Goal: Information Seeking & Learning: Learn about a topic

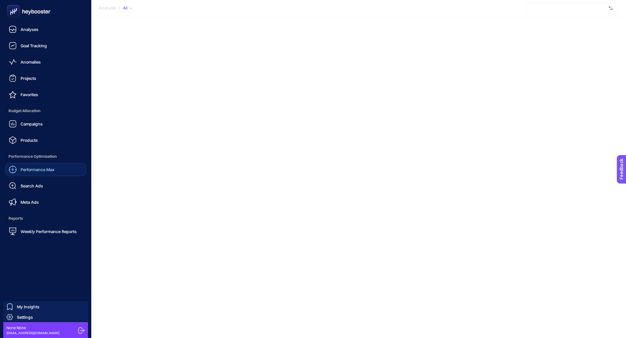
click at [46, 168] on span "Performance Max" at bounding box center [38, 169] width 34 height 5
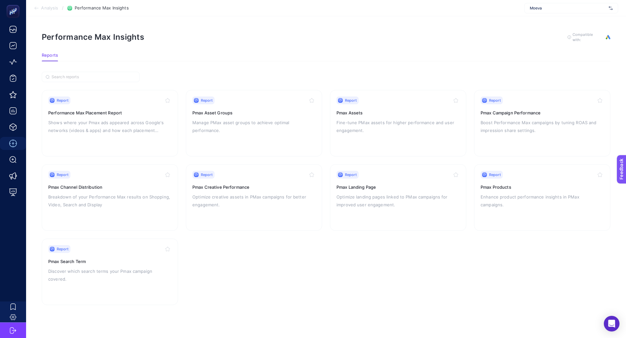
click at [578, 12] on div "Moeva" at bounding box center [571, 8] width 94 height 10
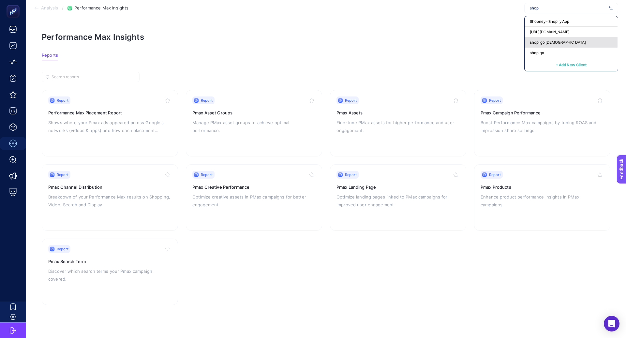
type input "shopi"
click at [563, 44] on div "shopi go [DEMOGRAPHIC_DATA]" at bounding box center [570, 42] width 93 height 10
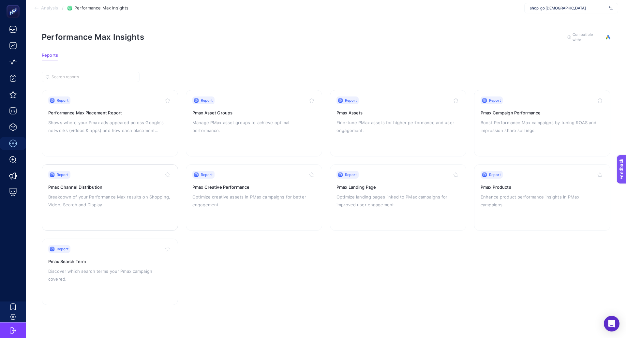
click at [148, 208] on div "Report Pmax Channel Distribution Breakdown of your Performance Max results on S…" at bounding box center [109, 197] width 123 height 53
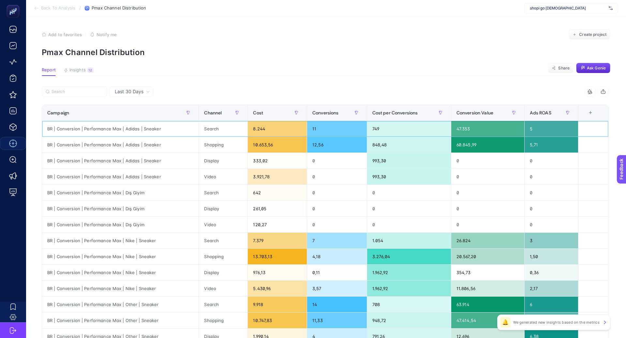
click at [119, 125] on div "BR | Conversion | Performance Max | Adidas | Sneaker" at bounding box center [120, 129] width 156 height 16
click at [120, 125] on div "BR | Conversion | Performance Max | Adidas | Sneaker" at bounding box center [120, 129] width 156 height 16
copy tr "BR | Conversion | Performance Max | Adidas | Sneaker"
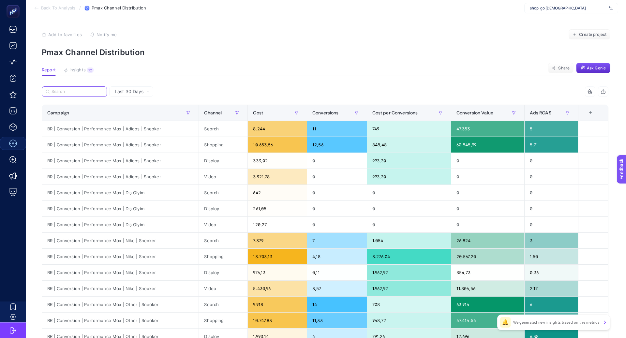
click at [86, 91] on input "Search" at bounding box center [76, 91] width 51 height 5
paste input "BR | Conversion | Performance Max | Adidas | Sneaker"
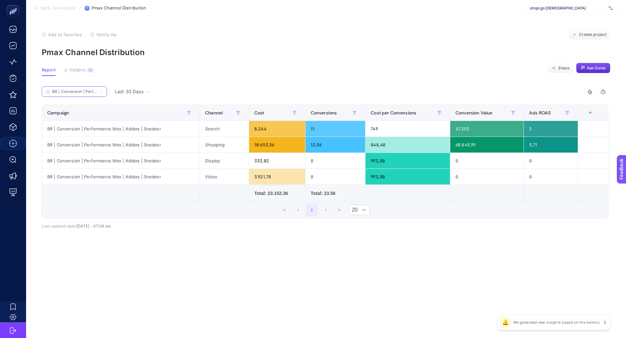
scroll to position [0, 57]
type input "BR | Conversion | Performance Max | Adidas | Sneaker"
click at [102, 91] on icon at bounding box center [101, 92] width 4 height 4
click at [96, 91] on input "BR | Conversion | Performance Max | Adidas | Sneaker" at bounding box center [74, 91] width 44 height 5
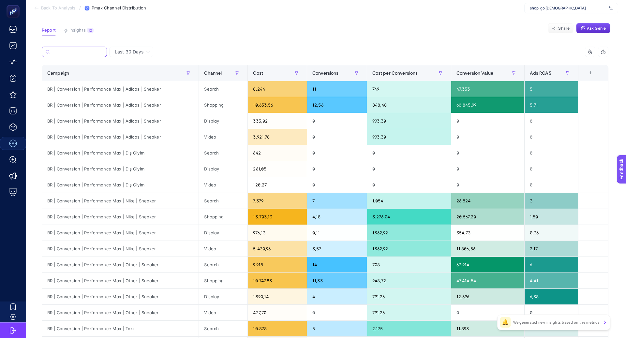
scroll to position [47, 0]
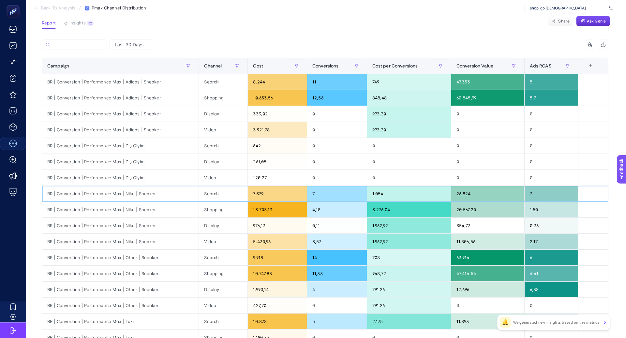
click at [123, 196] on div "BR | Conversion | Performance Max | Nike | Sneaker" at bounding box center [120, 194] width 156 height 16
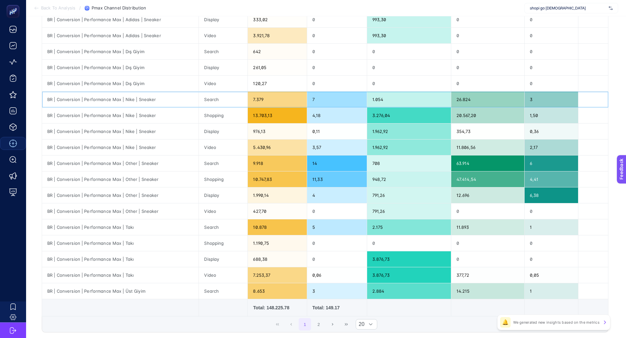
scroll to position [142, 0]
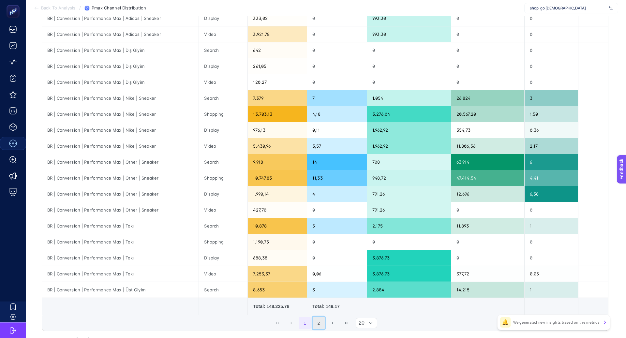
click at [318, 320] on button "2" at bounding box center [319, 323] width 12 height 12
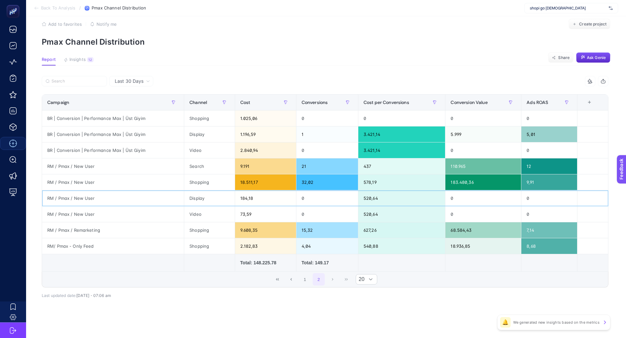
click at [88, 194] on div "RM / Pmax / New User" at bounding box center [113, 198] width 142 height 16
click at [85, 198] on div "RM / Pmax / New User" at bounding box center [113, 198] width 142 height 16
copy tr "RM / Pmax / New User"
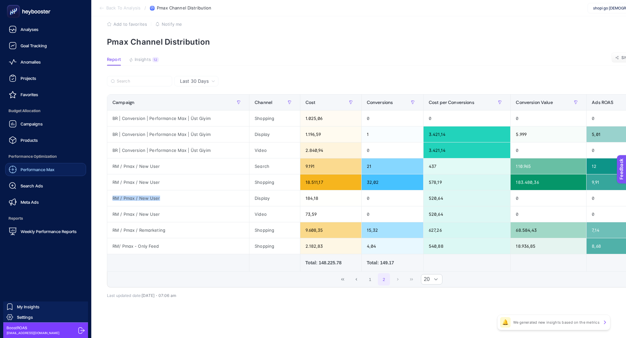
click at [33, 173] on div "Performance Max" at bounding box center [32, 170] width 46 height 8
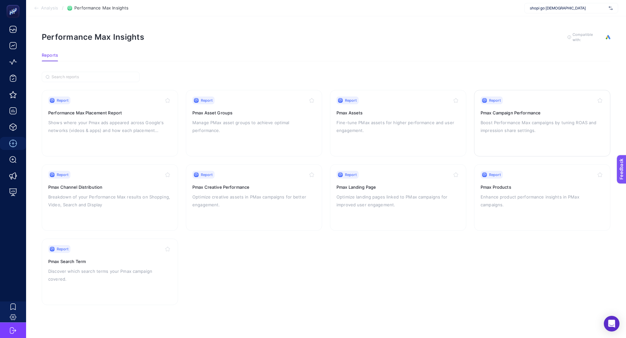
click at [505, 127] on p "Boost Performance Max campaigns by tuning ROAS and impression share settings." at bounding box center [541, 127] width 123 height 16
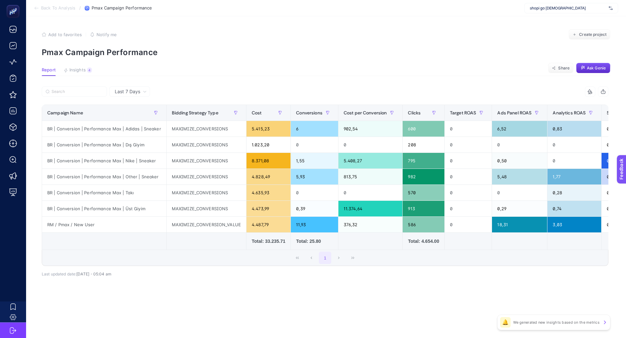
click at [134, 96] on div "Last 7 Days" at bounding box center [129, 91] width 41 height 10
click at [136, 117] on li "Last 30 Days" at bounding box center [129, 117] width 37 height 12
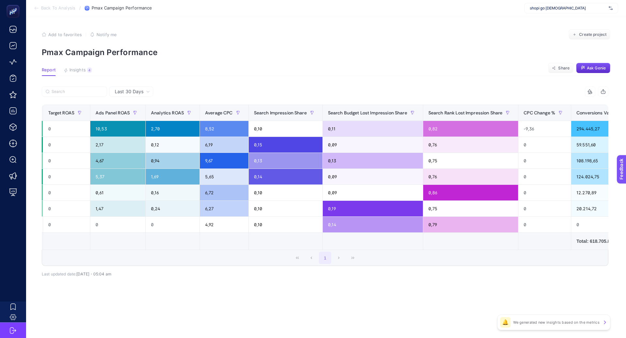
scroll to position [0, 454]
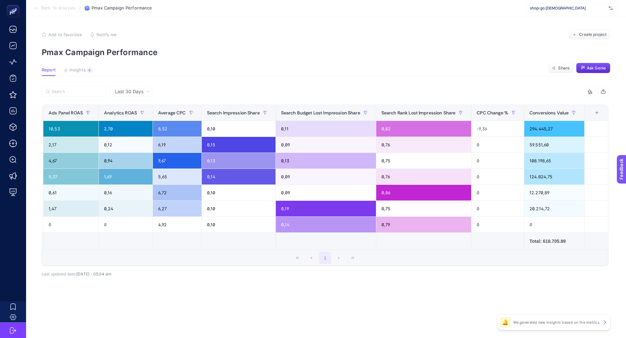
click at [596, 110] on div "+" at bounding box center [597, 112] width 12 height 5
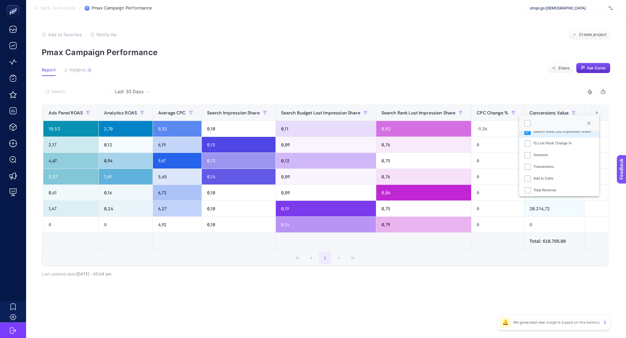
scroll to position [218, 0]
click at [552, 187] on li "Total Revenue" at bounding box center [559, 191] width 80 height 12
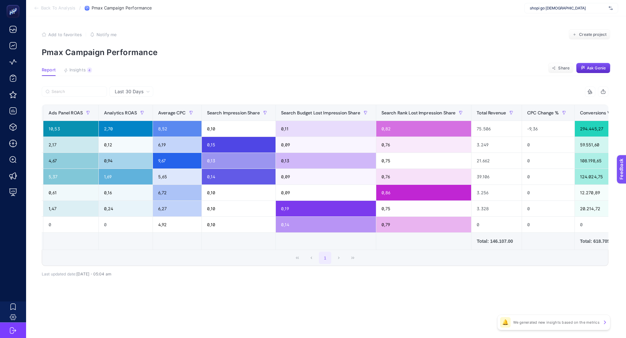
scroll to position [0, 504]
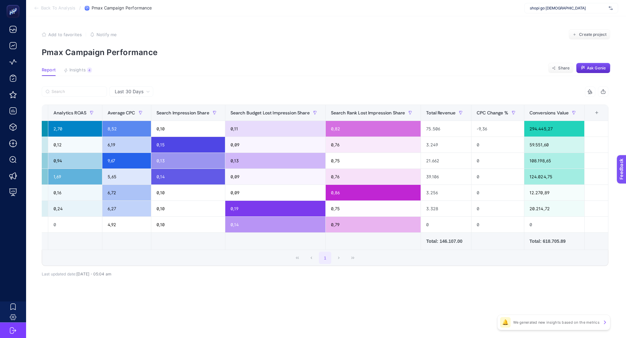
click at [598, 112] on div "+" at bounding box center [597, 112] width 12 height 5
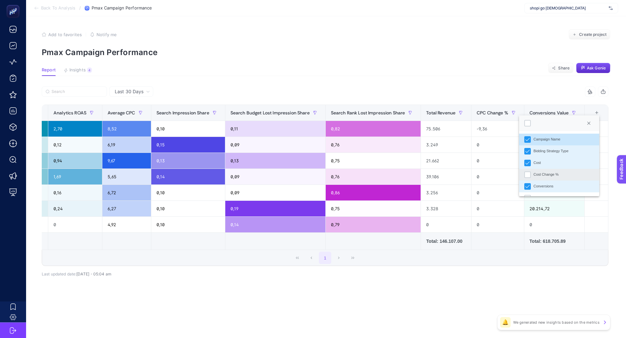
scroll to position [257, 0]
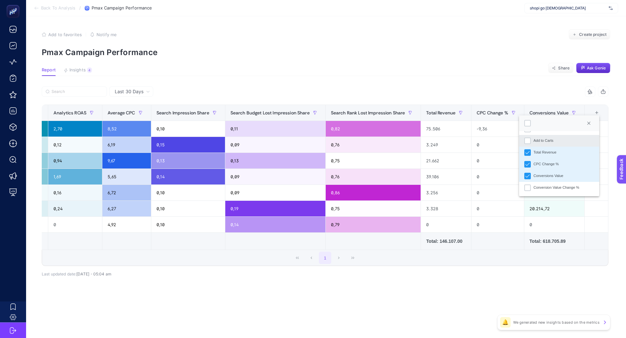
click at [547, 143] on div "Add to Carts" at bounding box center [543, 141] width 20 height 6
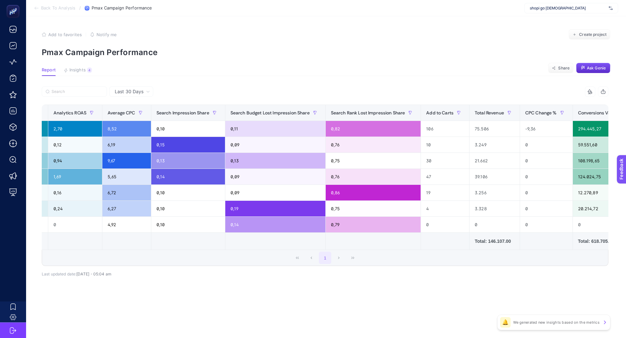
scroll to position [0, 552]
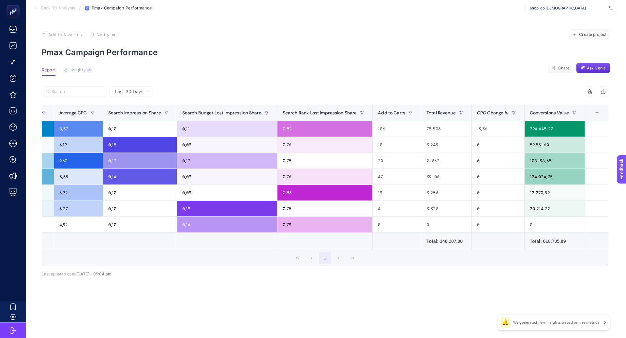
click at [595, 111] on div "+" at bounding box center [597, 112] width 12 height 5
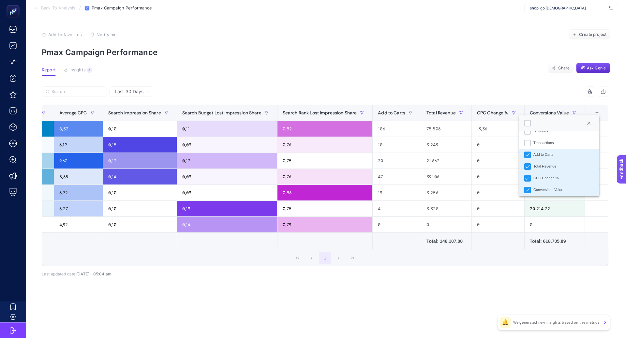
scroll to position [255, 0]
click at [531, 178] on li "Conversions Value" at bounding box center [559, 178] width 80 height 12
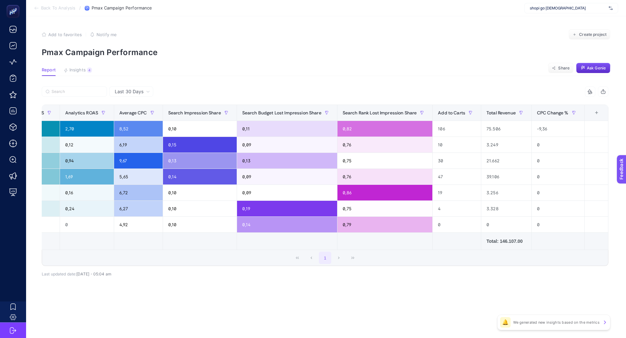
scroll to position [0, 492]
click at [598, 111] on div "+" at bounding box center [597, 112] width 12 height 5
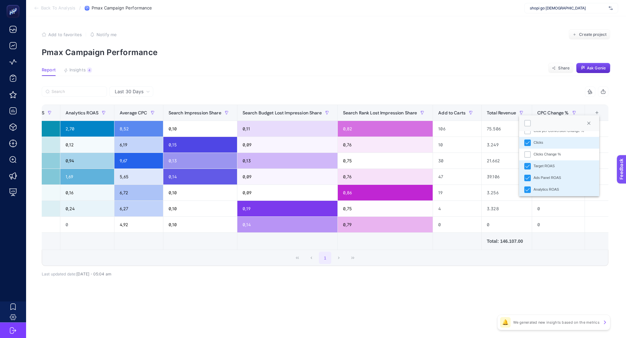
scroll to position [257, 0]
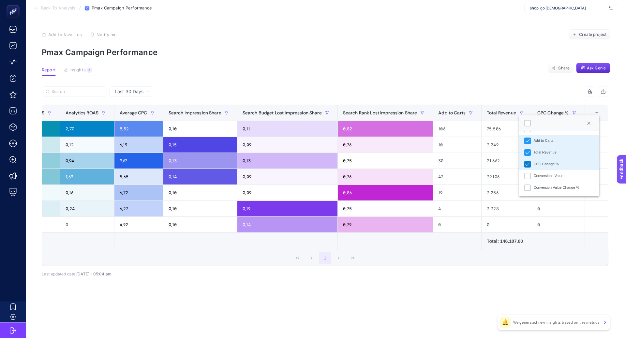
click at [527, 166] on icon "CPC Change %" at bounding box center [527, 164] width 5 height 5
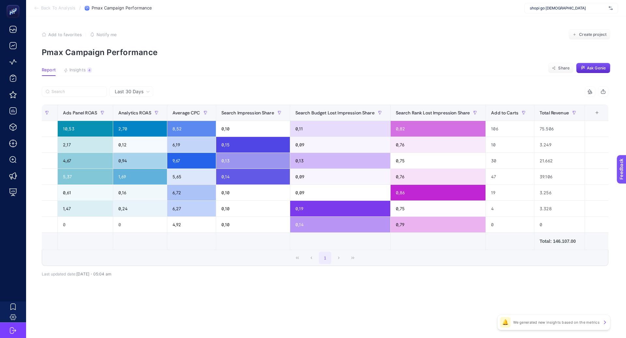
click at [597, 113] on div "+" at bounding box center [597, 112] width 12 height 5
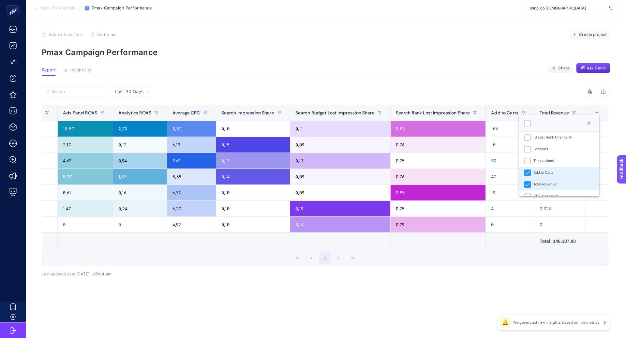
scroll to position [213, 0]
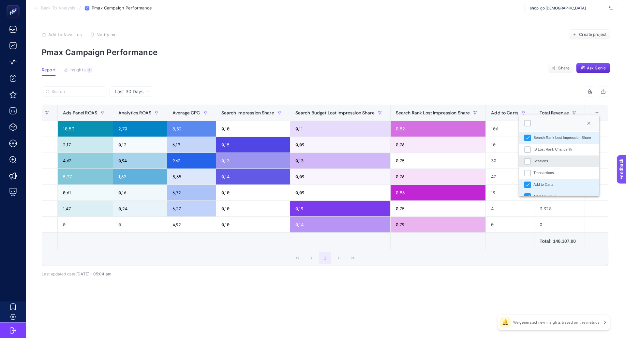
click at [546, 164] on div "Sessions" at bounding box center [540, 161] width 15 height 6
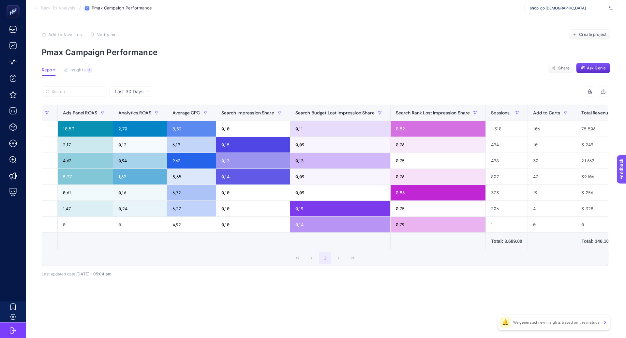
scroll to position [0, 483]
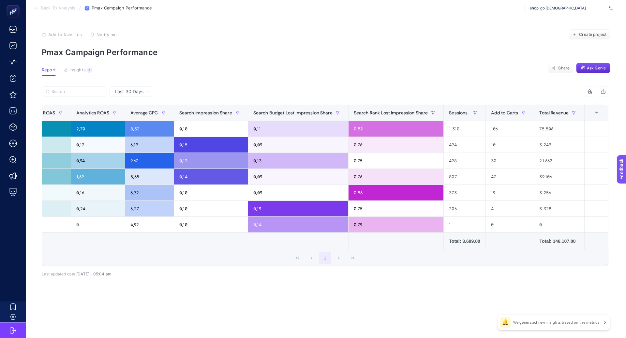
click at [599, 115] on th "16 items selected +" at bounding box center [596, 113] width 24 height 16
click at [598, 115] on div "+" at bounding box center [597, 112] width 12 height 5
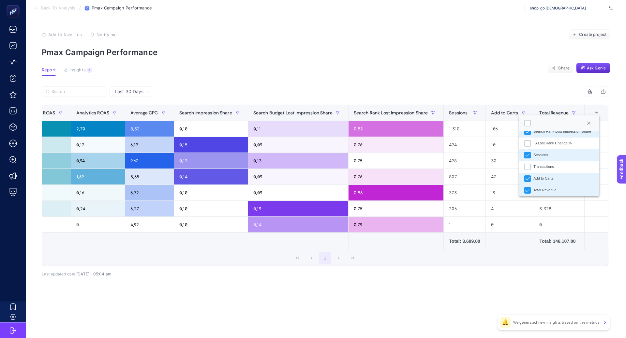
scroll to position [218, 0]
click at [546, 164] on li "Transactions" at bounding box center [559, 168] width 80 height 12
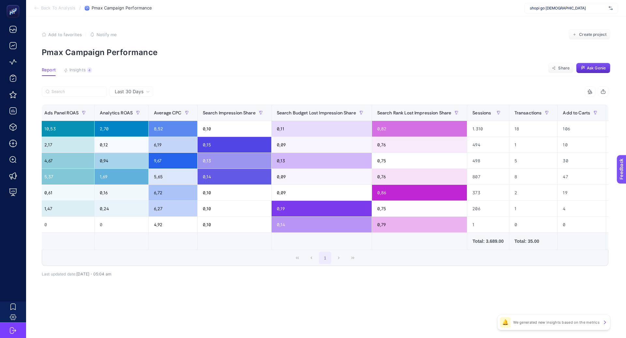
scroll to position [0, 531]
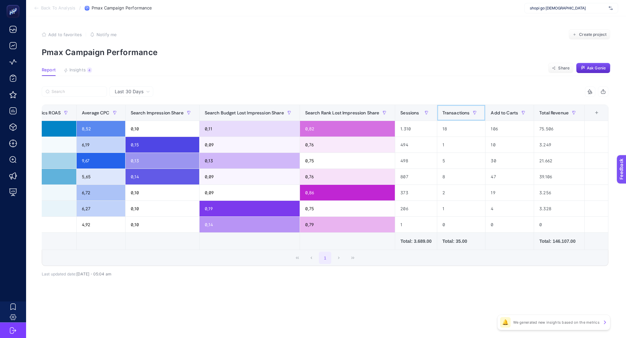
click at [456, 113] on span "Transactions" at bounding box center [455, 112] width 27 height 5
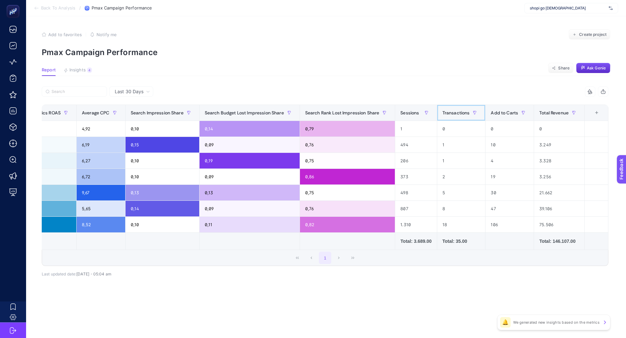
click at [456, 113] on span "Transactions" at bounding box center [455, 112] width 27 height 5
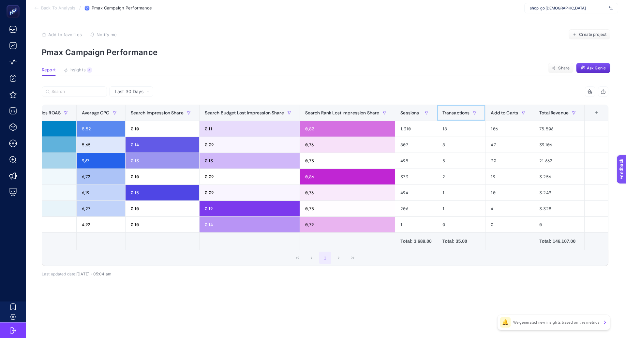
scroll to position [0, 0]
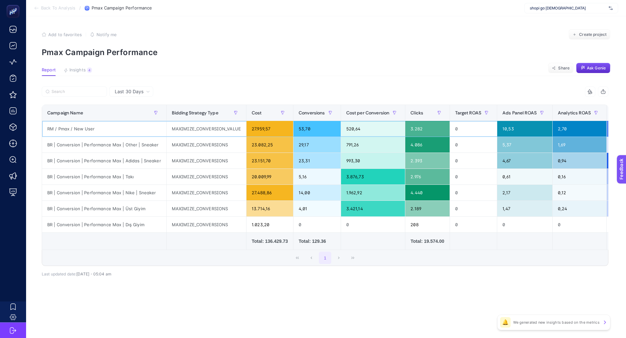
click at [73, 125] on div "RM / Pmax / New User" at bounding box center [104, 129] width 124 height 16
click at [73, 127] on div "RM / Pmax / New User" at bounding box center [104, 129] width 124 height 16
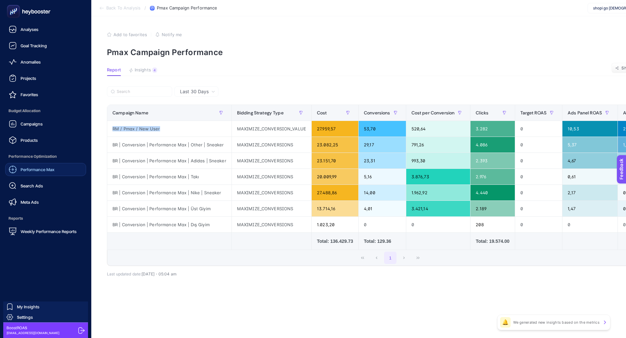
click at [42, 171] on span "Performance Max" at bounding box center [38, 169] width 34 height 5
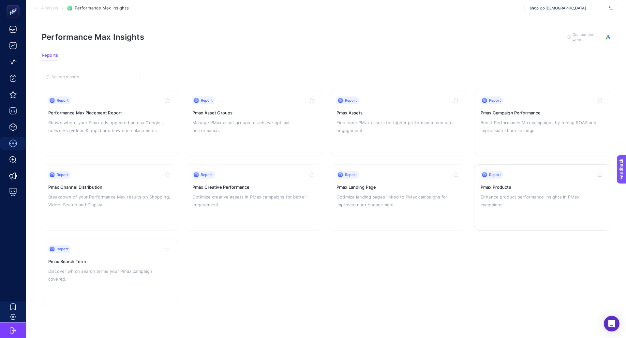
click at [509, 177] on div "Report" at bounding box center [541, 175] width 123 height 8
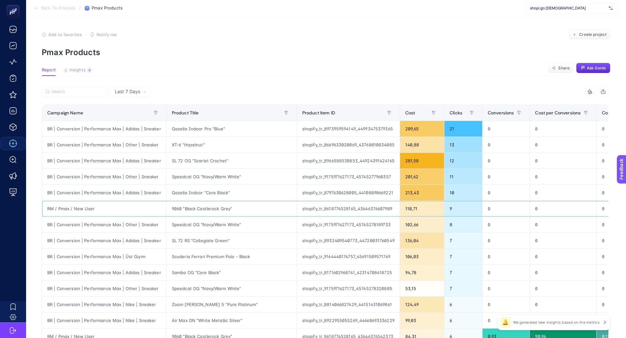
click at [73, 207] on div "RM / Pmax / New User" at bounding box center [104, 209] width 124 height 16
copy tr "RM / Pmax / New User"
click at [70, 95] on label at bounding box center [74, 91] width 65 height 10
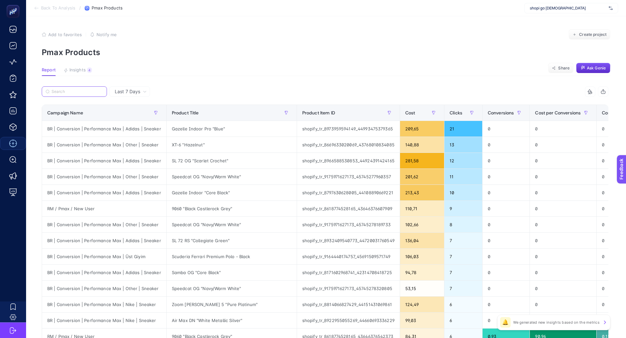
click at [70, 94] on input "Search" at bounding box center [76, 91] width 51 height 5
paste input "RM / Pmax / New User"
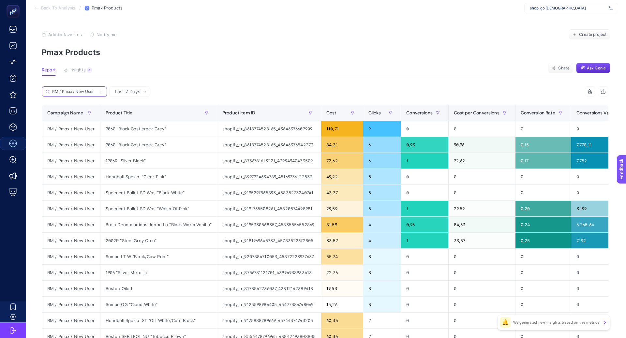
type input "RM / Pmax / New User"
click at [417, 113] on span "Conversions" at bounding box center [419, 112] width 26 height 5
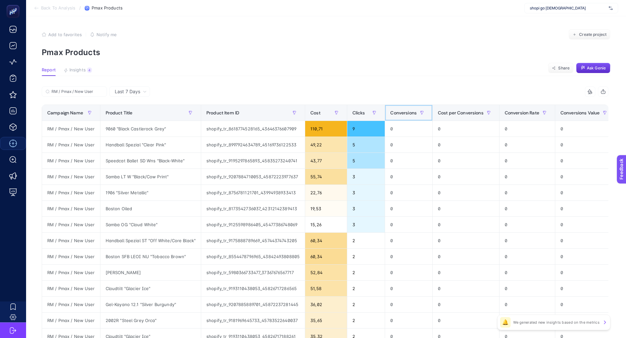
click at [405, 114] on span "Conversions" at bounding box center [403, 112] width 26 height 5
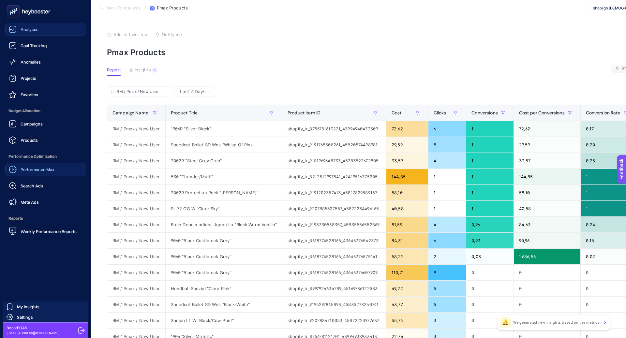
click at [46, 33] on link "Analyses" at bounding box center [45, 29] width 81 height 13
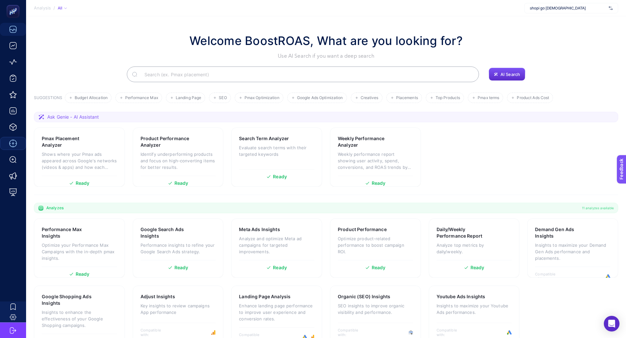
click at [175, 71] on input "Search" at bounding box center [306, 74] width 334 height 18
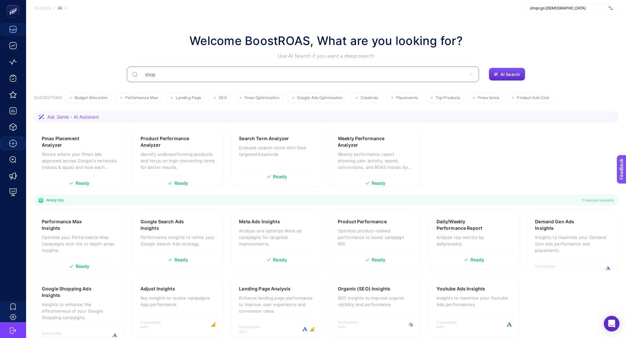
type input "shop"
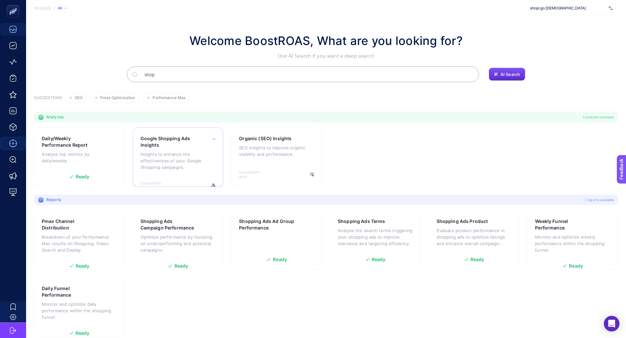
click at [174, 151] on p "Insights to enhance the effectiveness of your Google Shopping campaigns." at bounding box center [177, 161] width 75 height 20
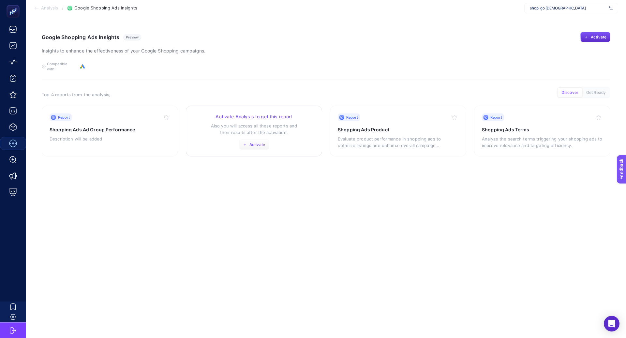
click at [252, 142] on span "Activate" at bounding box center [257, 144] width 16 height 5
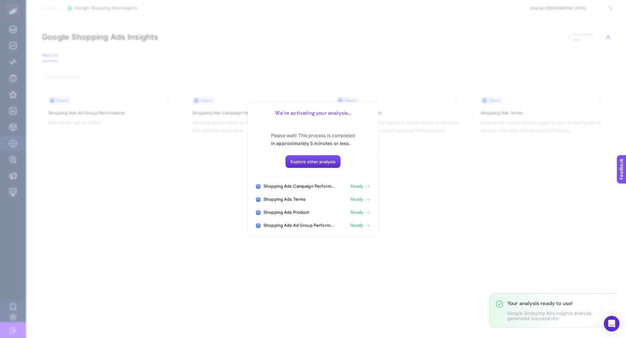
click at [399, 184] on section "We’re activating your analysis... Please wait! This process is completed in app…" at bounding box center [313, 169] width 626 height 338
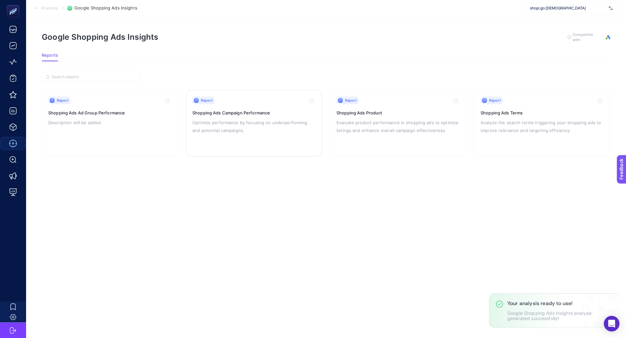
click at [260, 127] on p "Optimize performance by focusing on underperforming and potential campaigns." at bounding box center [253, 127] width 123 height 16
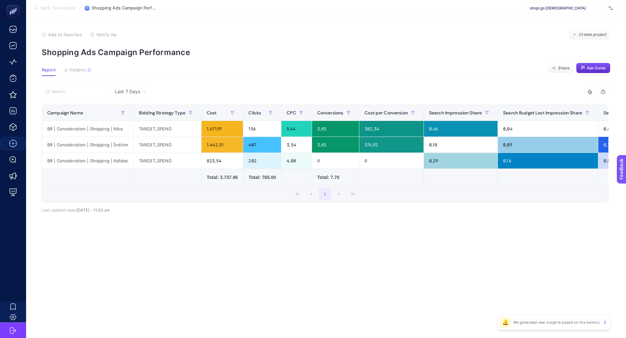
scroll to position [0, 256]
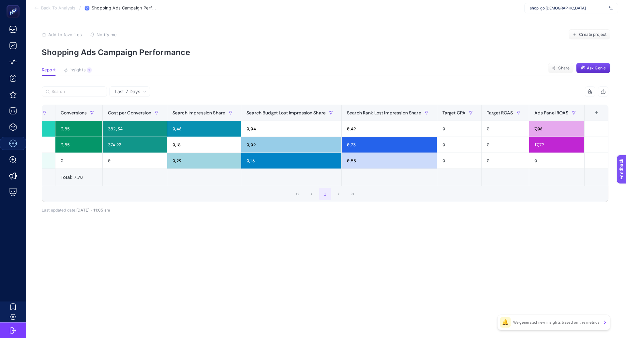
click at [594, 112] on div "+" at bounding box center [596, 112] width 12 height 5
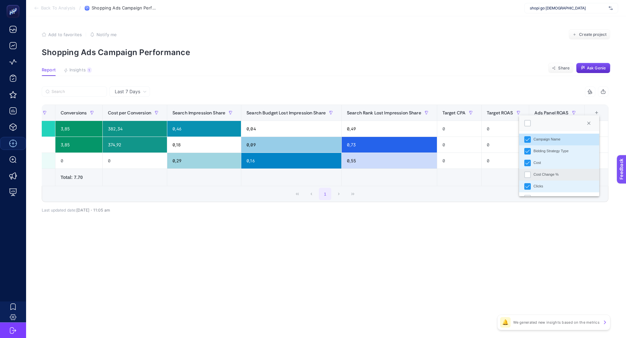
scroll to position [222, 0]
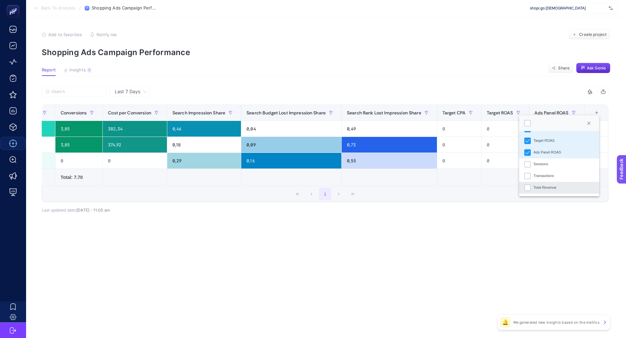
click at [554, 185] on div "Total Revenue" at bounding box center [544, 188] width 23 height 6
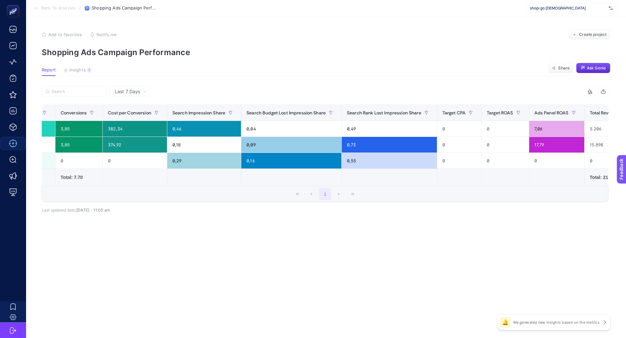
scroll to position [0, 307]
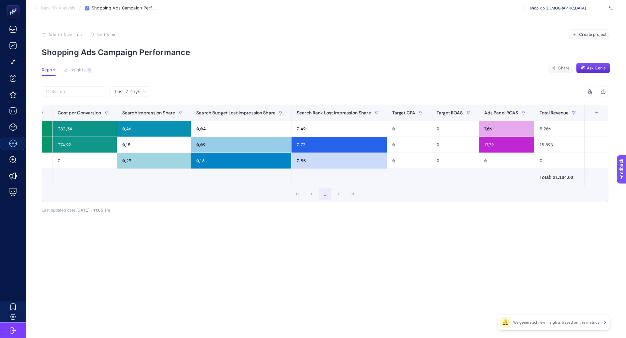
click at [597, 114] on div "+" at bounding box center [597, 112] width 12 height 5
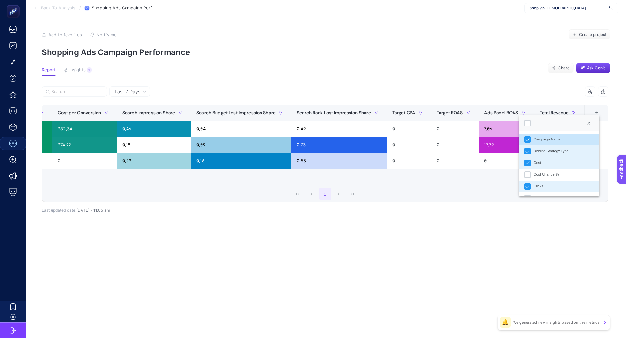
scroll to position [222, 0]
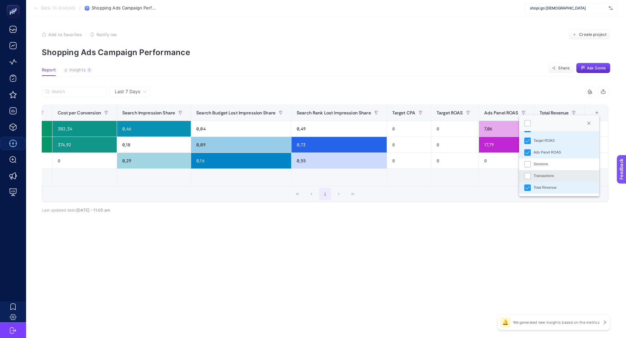
click at [557, 179] on li "Transactions" at bounding box center [559, 176] width 80 height 12
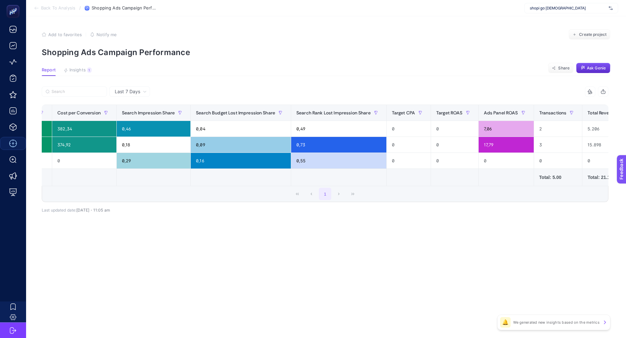
scroll to position [0, 355]
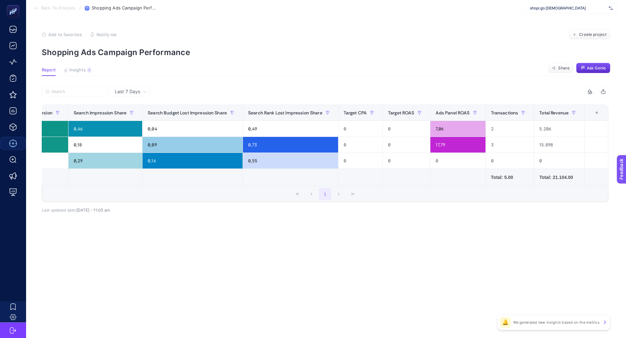
click at [598, 114] on div "+" at bounding box center [596, 112] width 12 height 5
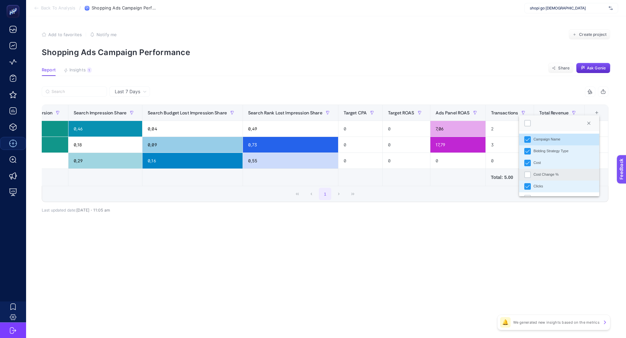
scroll to position [222, 0]
click at [541, 167] on li "Sessions" at bounding box center [559, 164] width 80 height 12
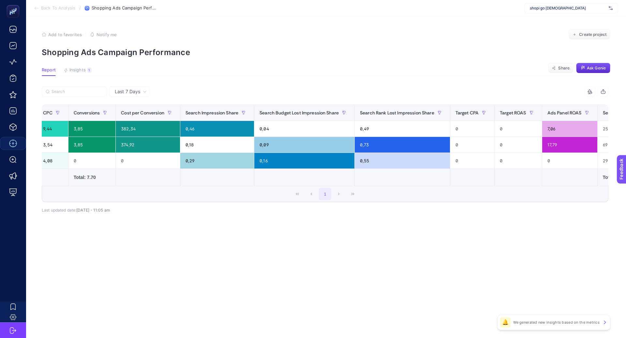
scroll to position [0, 0]
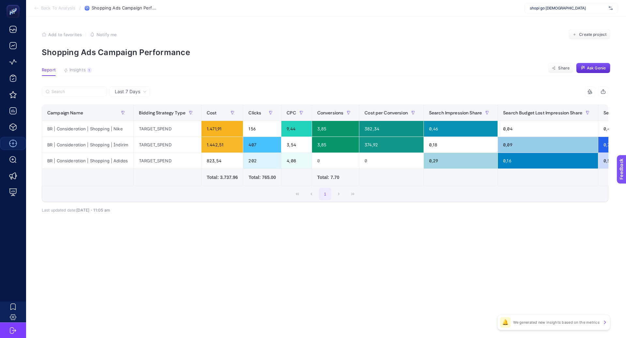
click at [138, 88] on div "Last 7 Days" at bounding box center [129, 91] width 41 height 10
click at [138, 117] on li "Last 30 Days" at bounding box center [129, 117] width 37 height 12
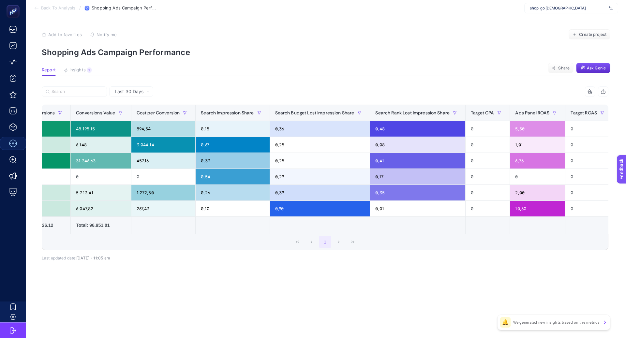
scroll to position [0, 337]
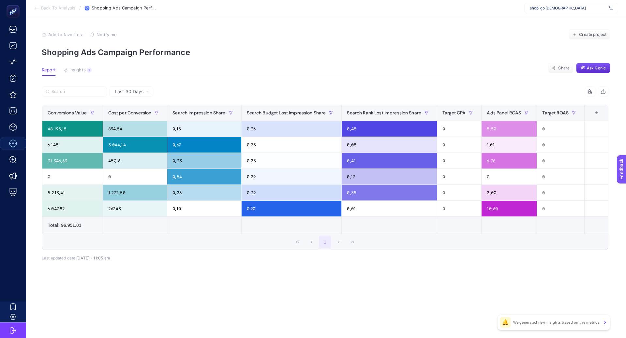
click at [597, 113] on div "+" at bounding box center [596, 112] width 12 height 5
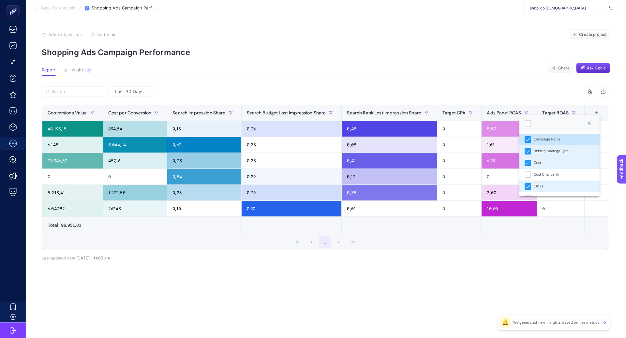
scroll to position [245, 0]
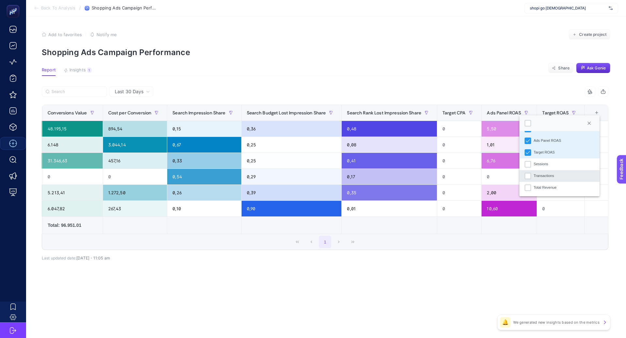
click at [549, 177] on div "Transactions" at bounding box center [544, 176] width 21 height 6
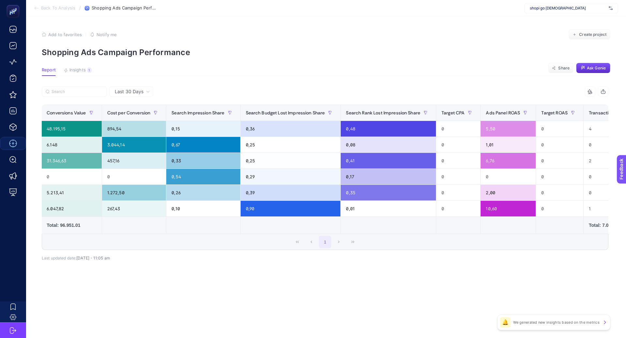
scroll to position [0, 385]
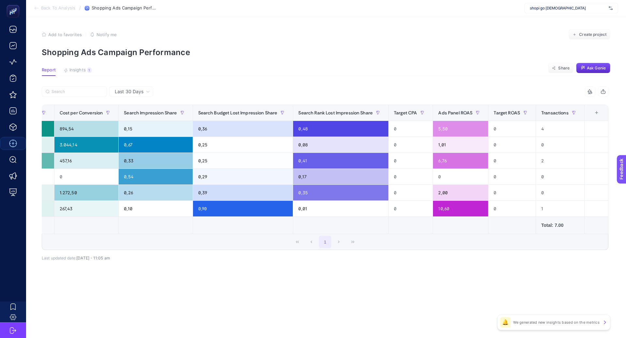
click at [597, 113] on div "+" at bounding box center [596, 112] width 12 height 5
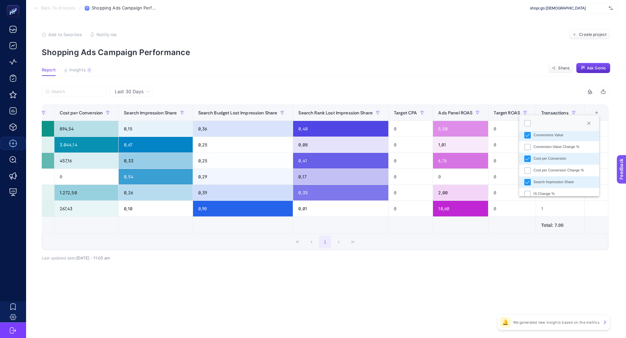
scroll to position [245, 0]
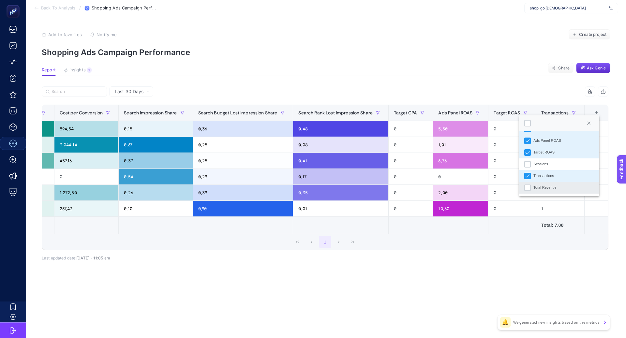
click at [548, 185] on div "Total Revenue" at bounding box center [544, 188] width 23 height 6
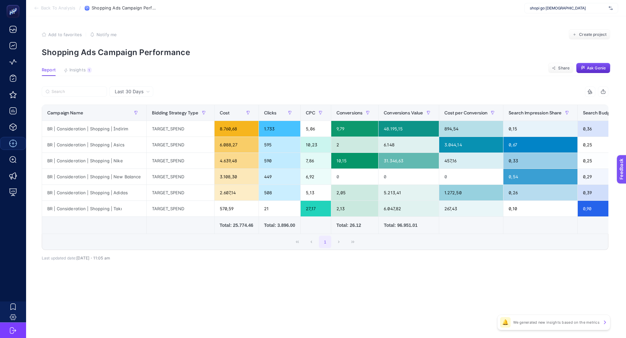
scroll to position [0, 436]
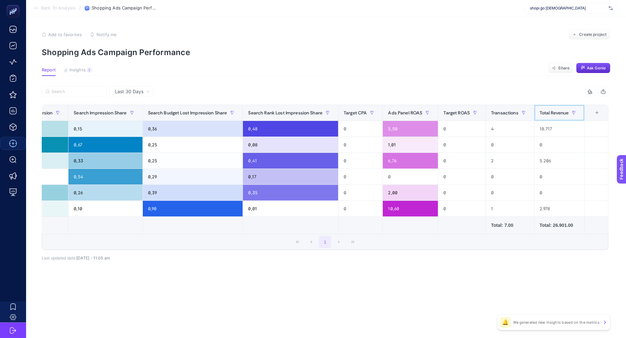
click at [552, 110] on span "Total Revenue" at bounding box center [553, 112] width 29 height 5
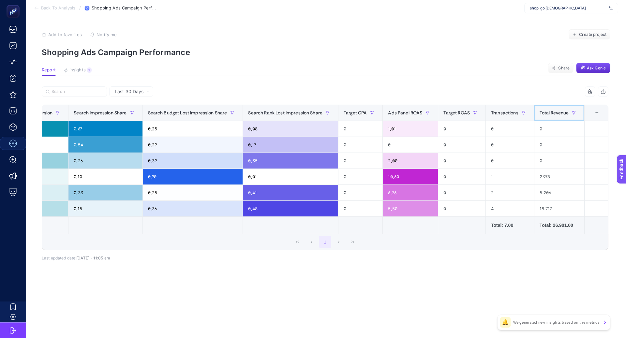
click at [552, 110] on span "Total Revenue" at bounding box center [553, 112] width 29 height 5
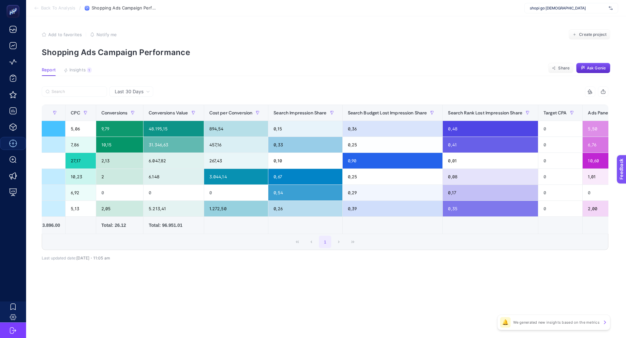
scroll to position [0, 0]
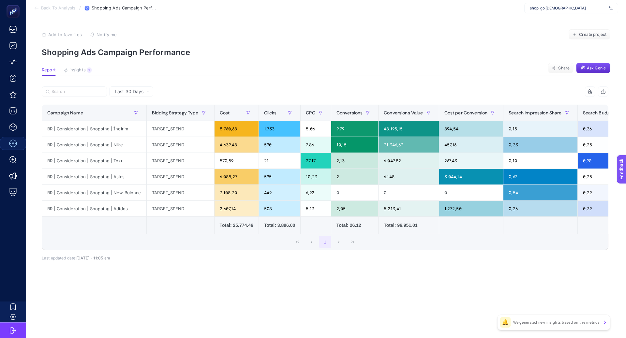
click at [100, 7] on span "Shopping Ads Campaign Performance" at bounding box center [124, 8] width 65 height 5
click at [64, 9] on span "Back To Analysis" at bounding box center [58, 8] width 34 height 5
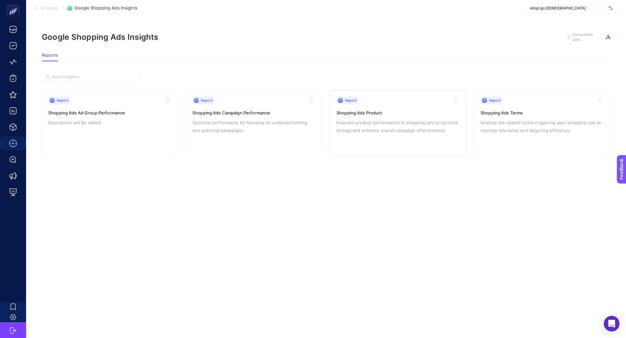
click at [379, 133] on p "Evaluate product performance in shopping ads to optimize listings and enhance o…" at bounding box center [397, 127] width 123 height 16
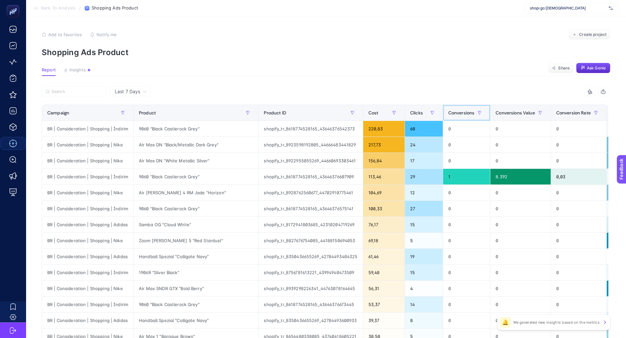
click at [455, 112] on span "Conversions" at bounding box center [461, 112] width 26 height 5
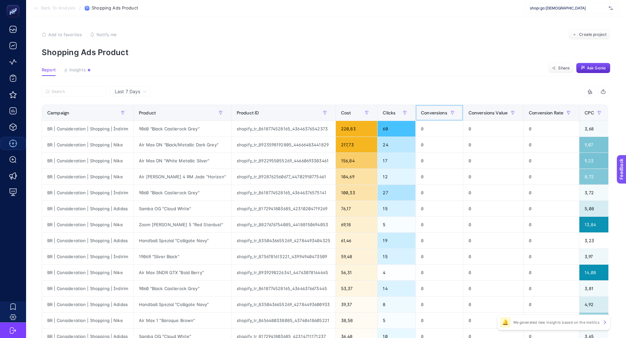
click at [431, 114] on span "Conversions" at bounding box center [434, 112] width 26 height 5
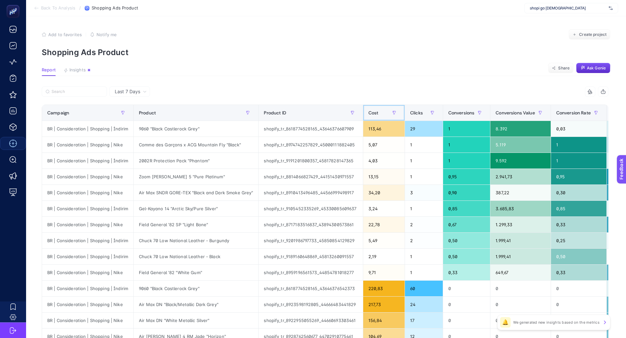
click at [375, 112] on span "Cost" at bounding box center [373, 112] width 10 height 5
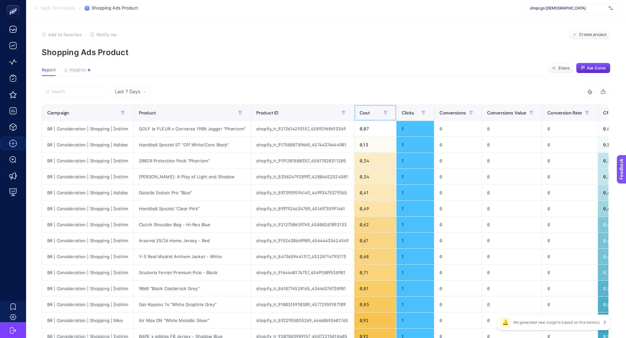
click at [373, 112] on div "Cost" at bounding box center [374, 113] width 31 height 10
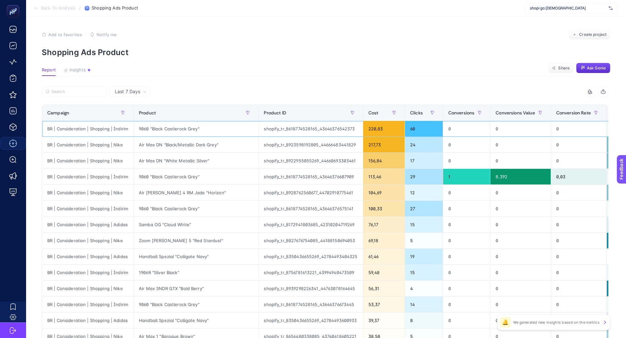
click at [107, 130] on div "BR | Consideration | Shopping | İndirim" at bounding box center [87, 129] width 91 height 16
copy tr "BR | Consideration | Shopping | İndirim"
click at [90, 92] on input "Search" at bounding box center [76, 91] width 51 height 5
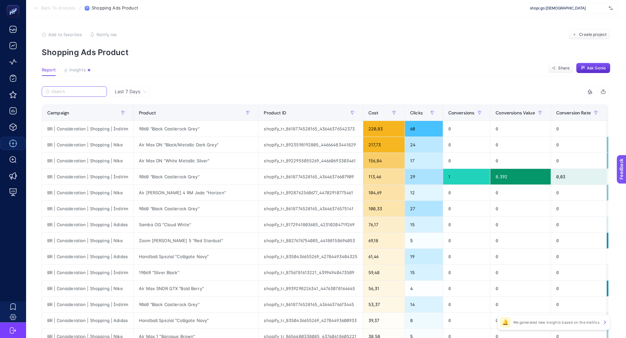
paste input "BR | Consideration | Shopping | İndirim"
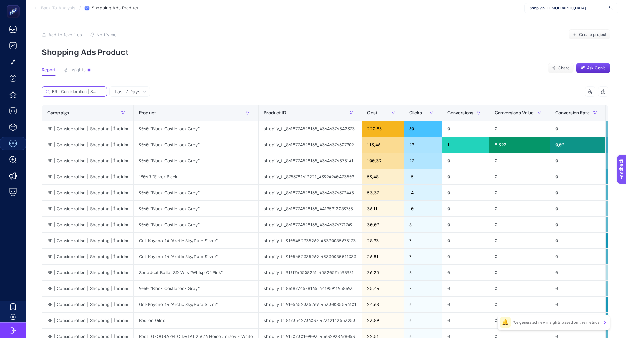
scroll to position [0, 28]
type input "BR | Consideration | Shopping | İndirim"
click at [172, 129] on div "9060 "Black Castlerock Grey"" at bounding box center [196, 129] width 124 height 16
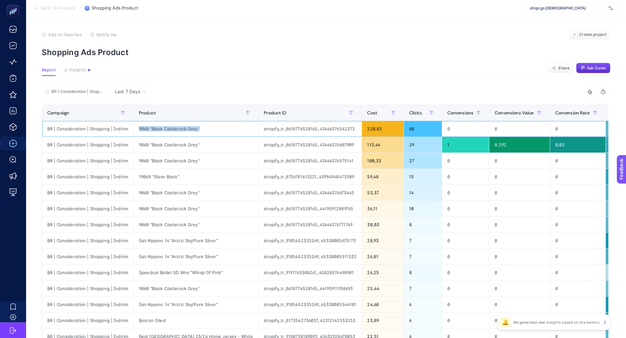
click at [172, 129] on div "9060 "Black Castlerock Grey"" at bounding box center [196, 129] width 124 height 16
click at [136, 90] on span "Last 7 Days" at bounding box center [127, 91] width 25 height 7
click at [137, 114] on li "Last 30 Days" at bounding box center [129, 117] width 37 height 12
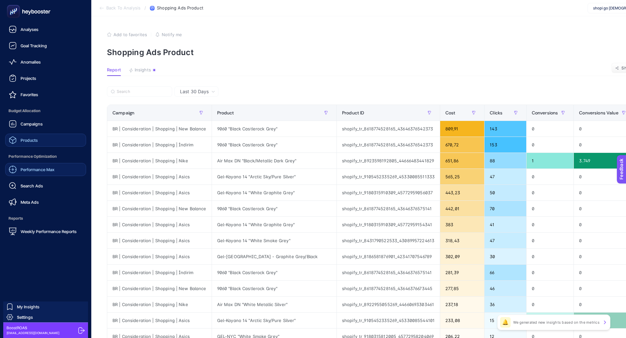
click at [39, 142] on link "Products" at bounding box center [45, 140] width 81 height 13
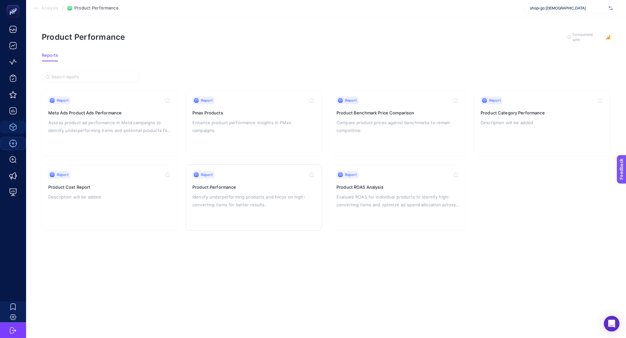
click at [218, 194] on p "Identify underperforming products and focus on high-converting items for better…" at bounding box center [253, 201] width 123 height 16
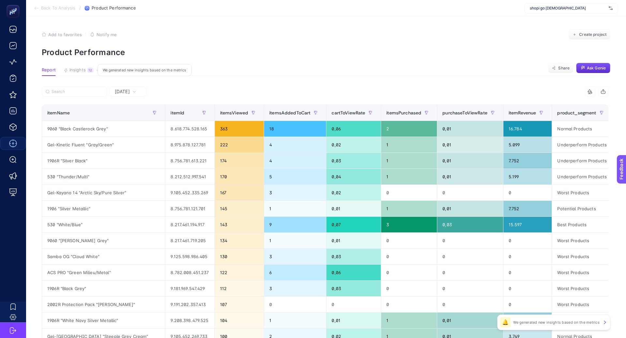
click at [87, 68] on div "12" at bounding box center [90, 69] width 7 height 5
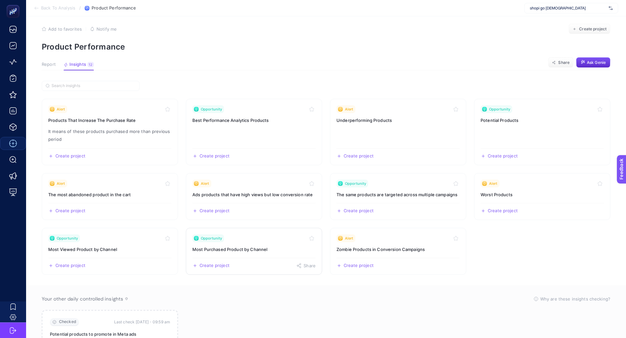
scroll to position [8, 0]
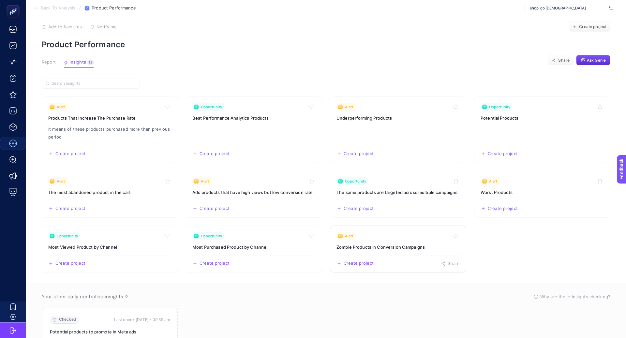
click at [408, 240] on link "Alert Zombie Products in Conversion Campaigns Create project Share" at bounding box center [398, 249] width 136 height 47
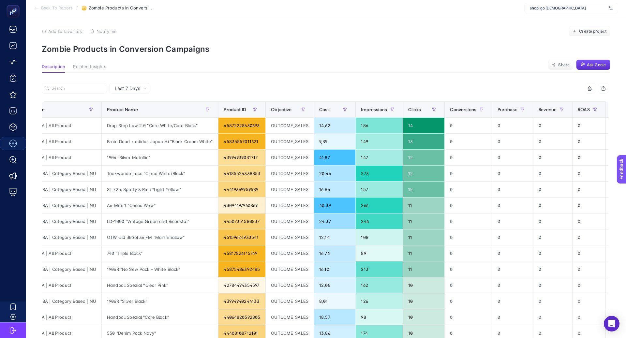
scroll to position [0, 54]
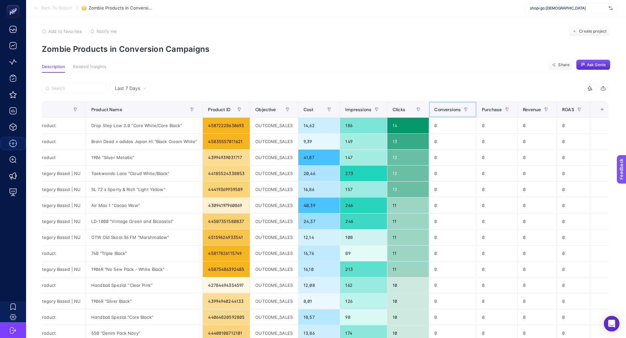
click at [446, 108] on span "Conversions" at bounding box center [447, 109] width 26 height 5
click at [181, 46] on p "Zombie Products in Conversion Campaigns" at bounding box center [326, 48] width 568 height 9
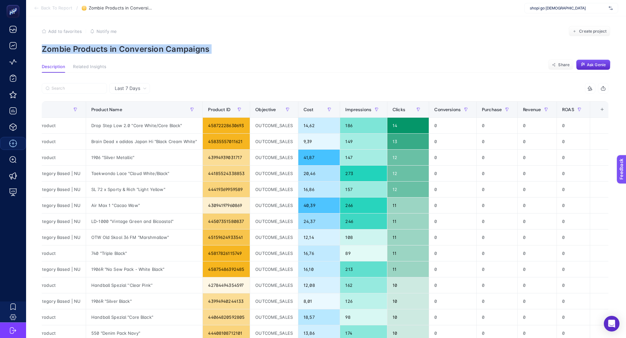
click at [181, 46] on p "Zombie Products in Conversion Campaigns" at bounding box center [326, 48] width 568 height 9
click at [176, 35] on div at bounding box center [176, 35] width 0 height 0
click at [587, 67] on button "Ask Genie" at bounding box center [593, 65] width 34 height 10
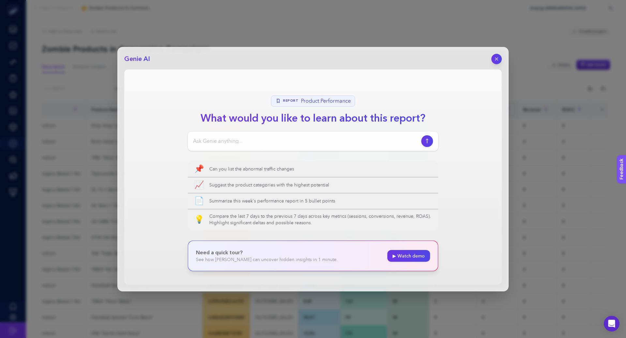
click at [278, 141] on input at bounding box center [306, 141] width 226 height 8
paste input "[URL]"
type input "[URL]"
click at [498, 55] on button "button" at bounding box center [496, 59] width 10 height 10
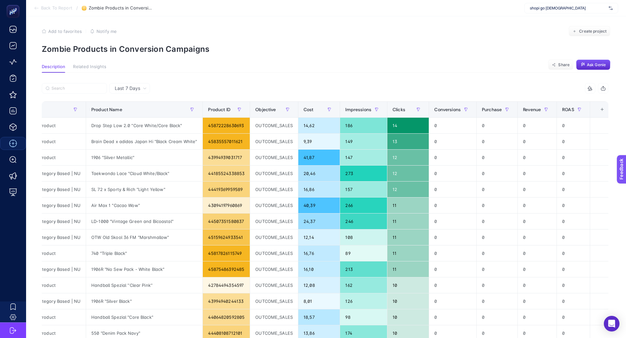
click at [174, 45] on p "Zombie Products in Conversion Campaigns" at bounding box center [326, 48] width 568 height 9
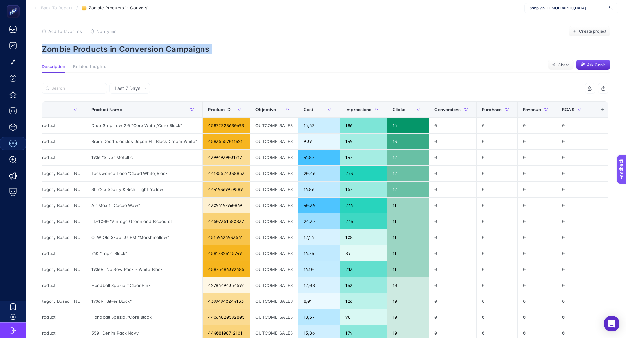
click at [174, 45] on p "Zombie Products in Conversion Campaigns" at bounding box center [326, 48] width 568 height 9
copy article "Zombie Products in Conversion Campaigns"
click at [586, 66] on button "Ask Genie" at bounding box center [593, 65] width 34 height 10
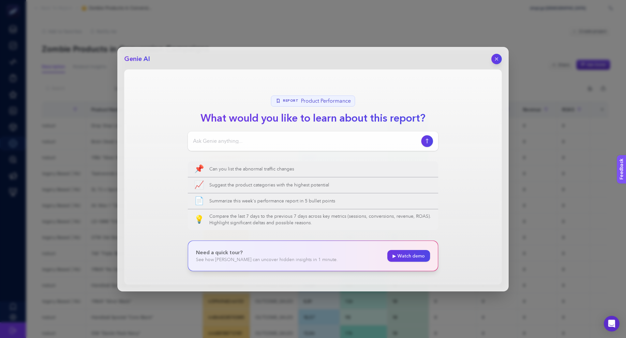
click at [305, 140] on input at bounding box center [306, 141] width 226 height 8
paste input "Zombie Products in Conversion Campaigns"
type input "Zombie Products in Conversion Campaigns bu rapor bana neyi anlatıyor"
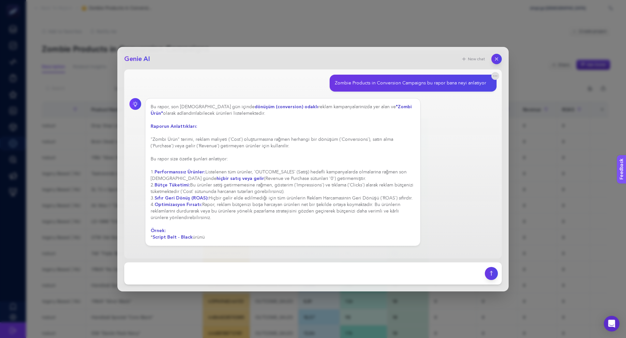
drag, startPoint x: 278, startPoint y: 140, endPoint x: 291, endPoint y: 148, distance: 15.8
click at [291, 148] on div "Bu rapor, son [DEMOGRAPHIC_DATA] gün içinde dönüşüm (conversion) odaklı reklam …" at bounding box center [283, 172] width 264 height 137
click at [287, 151] on div "Bu rapor, son [DEMOGRAPHIC_DATA] gün içinde dönüşüm (conversion) odaklı reklam …" at bounding box center [283, 172] width 264 height 137
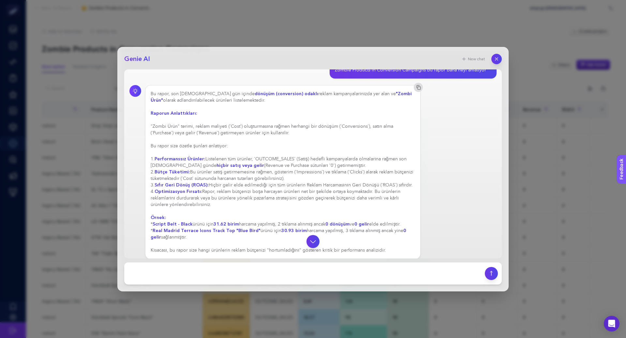
scroll to position [21, 0]
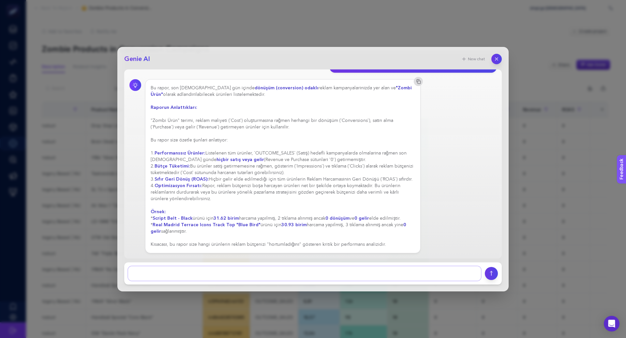
click at [218, 277] on textarea at bounding box center [304, 273] width 353 height 14
type textarea "peki göstermediğim ürünler var mı heybooster'da bu rapor mevcut mu az gösterilm…"
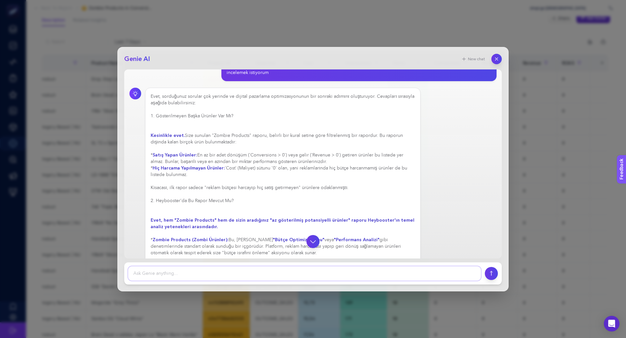
scroll to position [222, 0]
click at [290, 170] on div "Evet, sorduğunuz sorular çok yerinde ve dijital pazarlama optimizasyonunun bir …" at bounding box center [283, 219] width 264 height 254
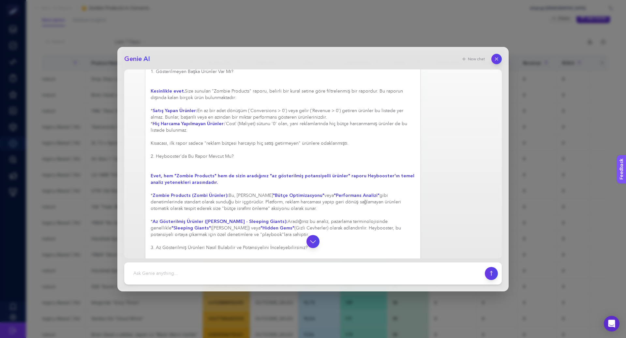
scroll to position [267, 0]
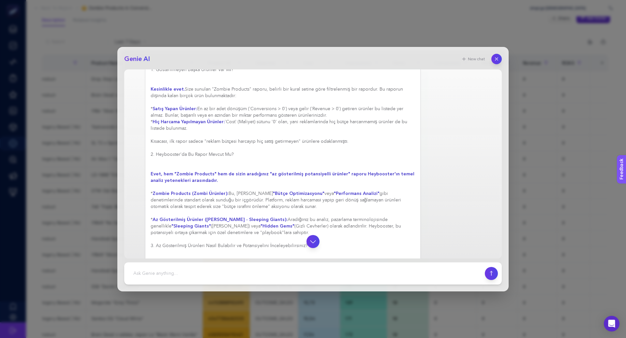
click at [276, 203] on div "Evet, sorduğunuz sorular çok yerinde ve dijital pazarlama optimizasyonunun bir …" at bounding box center [283, 219] width 264 height 345
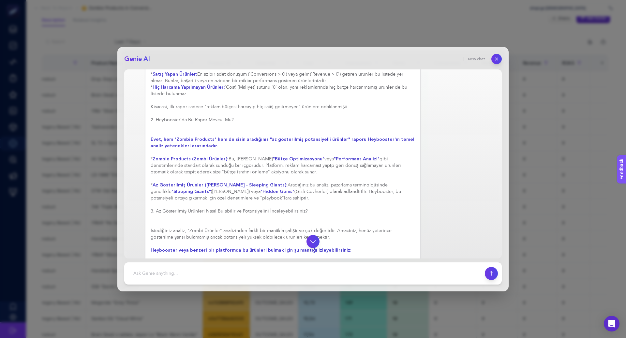
scroll to position [303, 0]
click at [275, 200] on div "Evet, sorduğunuz sorular çok yerinde ve dijital pazarlama optimizasyonunun bir …" at bounding box center [283, 203] width 264 height 385
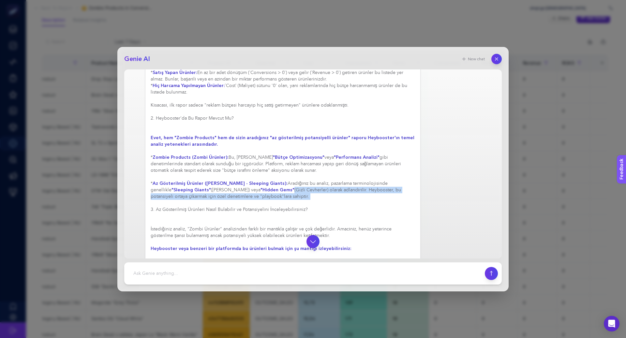
click at [275, 200] on div "Evet, sorduğunuz sorular çok yerinde ve dijital pazarlama optimizasyonunun bir …" at bounding box center [283, 203] width 264 height 385
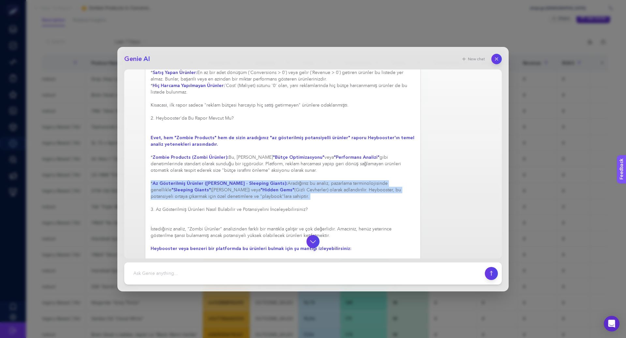
click at [275, 200] on div "Evet, sorduğunuz sorular çok yerinde ve dijital pazarlama optimizasyonunun bir …" at bounding box center [283, 203] width 264 height 385
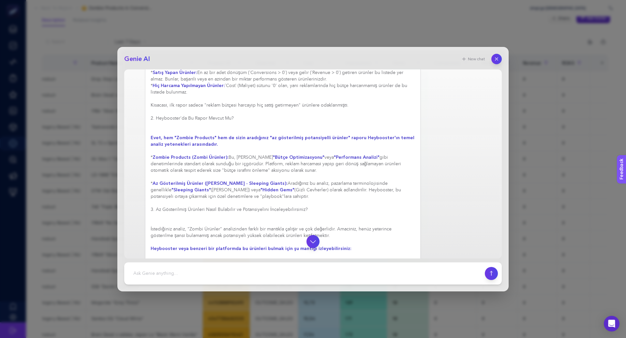
click at [270, 212] on h3 "3. Az Gösterilmiş Ürünleri Nasıl Bulabilir ve Potansiyelini İnceleyebilirsiniz?" at bounding box center [283, 209] width 264 height 7
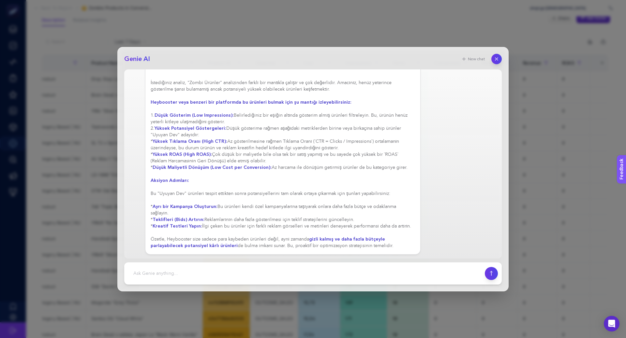
scroll to position [450, 0]
click at [288, 246] on div "Evet, sorduğunuz sorular çok yerinde ve dijital pazarlama optimizasyonunun bir …" at bounding box center [283, 56] width 264 height 385
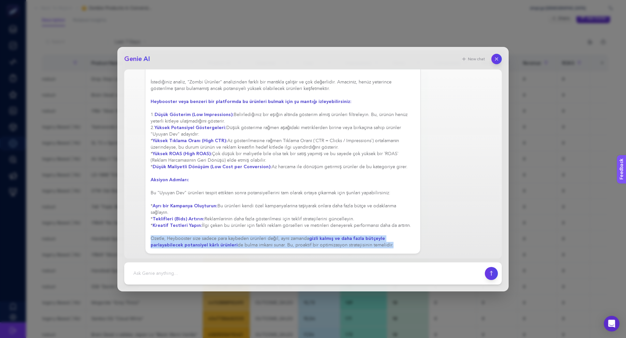
click at [288, 246] on div "Evet, sorduğunuz sorular çok yerinde ve dijital pazarlama optimizasyonunun bir …" at bounding box center [283, 56] width 264 height 385
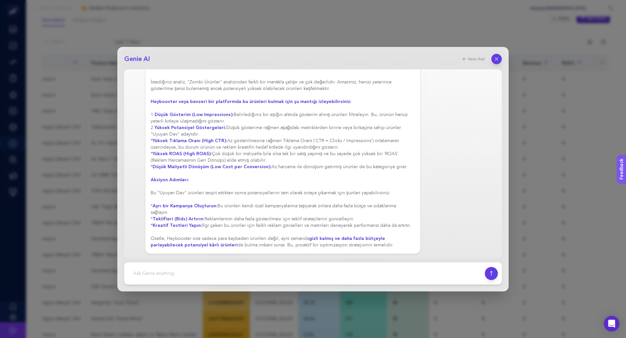
click at [287, 217] on div "Evet, sorduğunuz sorular çok yerinde ve dijital pazarlama optimizasyonunun bir …" at bounding box center [283, 56] width 264 height 385
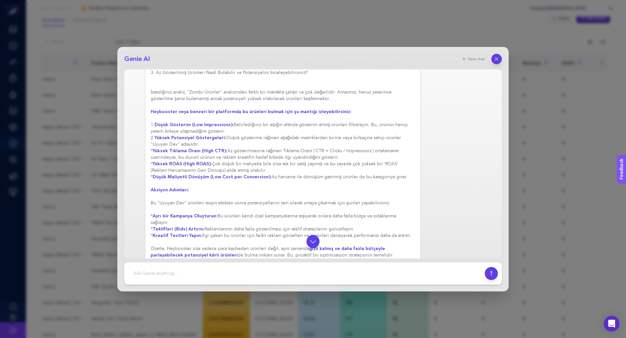
scroll to position [439, 0]
drag, startPoint x: 280, startPoint y: 128, endPoint x: 287, endPoint y: 134, distance: 9.3
click at [287, 134] on div "Evet, sorduğunuz sorular çok yerinde ve dijital pazarlama optimizasyonunun bir …" at bounding box center [283, 67] width 264 height 385
drag, startPoint x: 257, startPoint y: 139, endPoint x: 151, endPoint y: 129, distance: 106.3
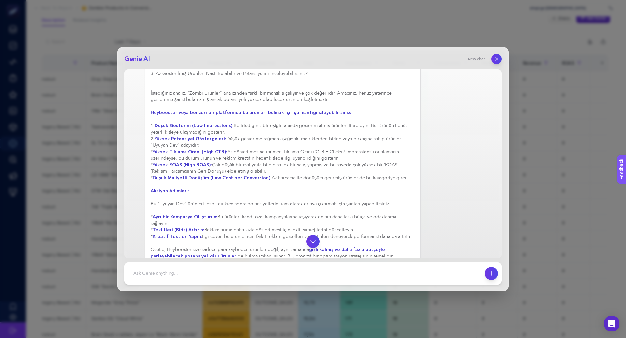
click at [151, 129] on div "Evet, sorduğunuz sorular çok yerinde ve dijital pazarlama optimizasyonunun bir …" at bounding box center [283, 67] width 264 height 385
copy div "1. Düşük Gösterim (Low Impressions): Belirlediğiniz bir eşiğin altında gösterim…"
click at [165, 275] on textarea at bounding box center [304, 273] width 353 height 14
paste textarea "1. Düşük Gösterim (Low Impressions): Belirlediğiniz bir eşiğin altında gösterim…"
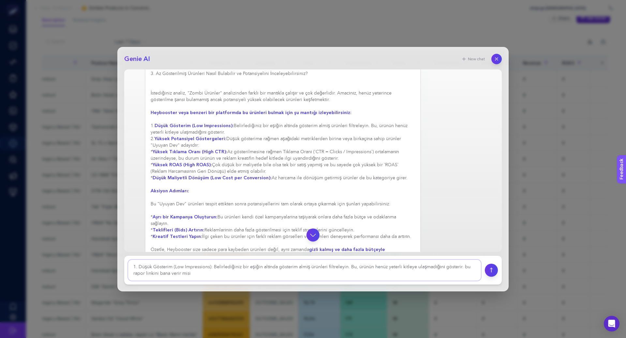
type textarea "1. Düşük Gösterim (Low Impressions): Belirlediğiniz bir eşiğin altında gösterim…"
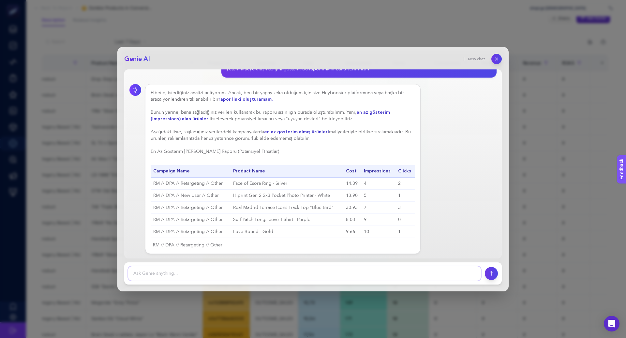
scroll to position [664, 0]
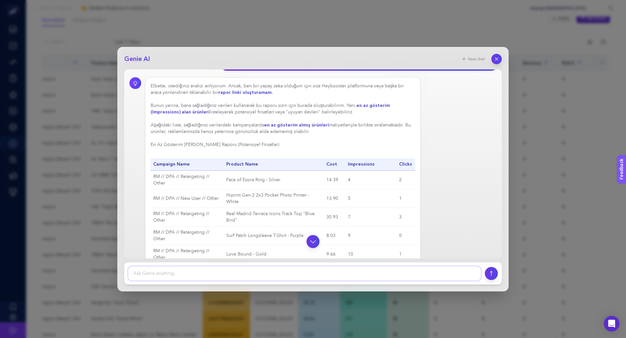
click at [221, 276] on textarea at bounding box center [304, 273] width 353 height 14
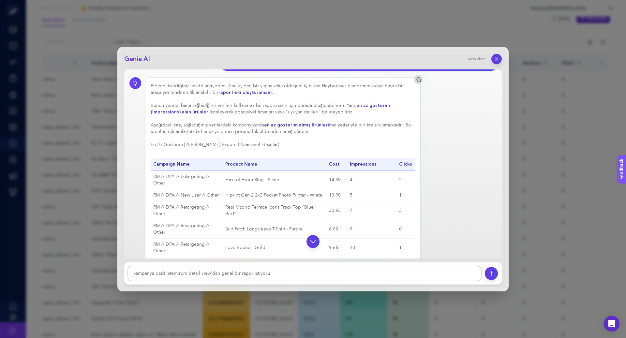
type textarea "kampanya bazlı istemirum detail view'dan genel bir rapor istiyorum"
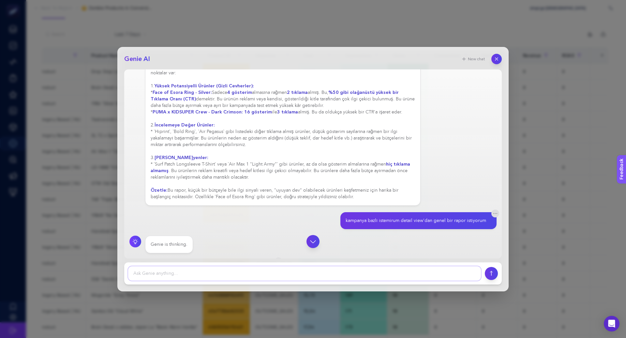
scroll to position [1099, 0]
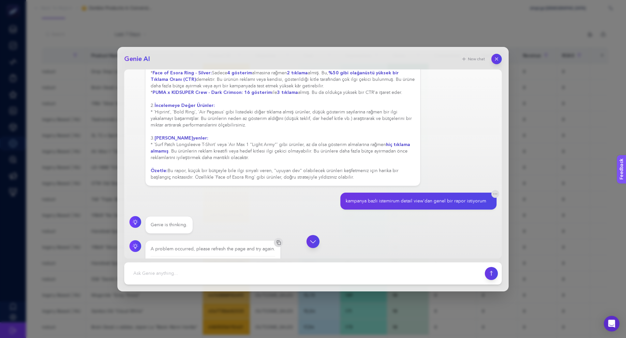
click at [490, 59] on div "New chat" at bounding box center [479, 59] width 44 height 10
click at [494, 59] on icon "button" at bounding box center [497, 59] width 6 height 6
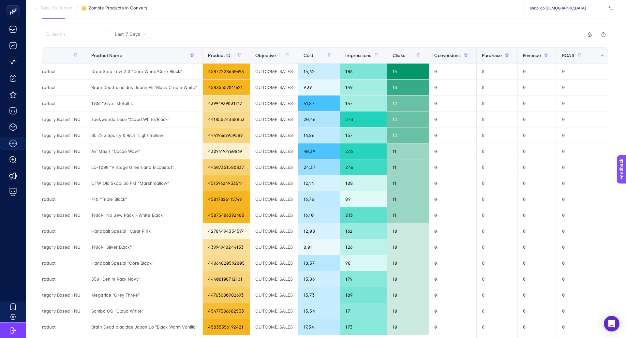
click at [537, 4] on div "shopi go [DEMOGRAPHIC_DATA]" at bounding box center [571, 8] width 94 height 10
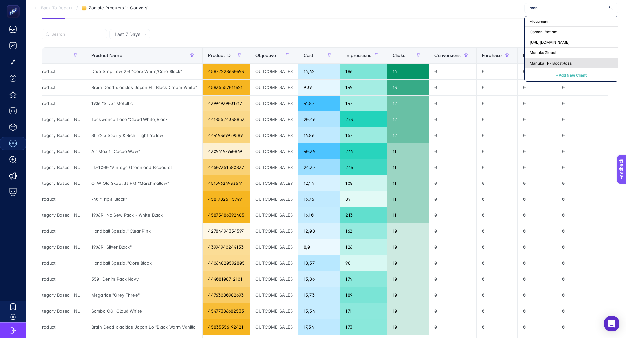
type input "man"
click at [555, 62] on span "Manuka TR - BoostRoas" at bounding box center [551, 63] width 42 height 5
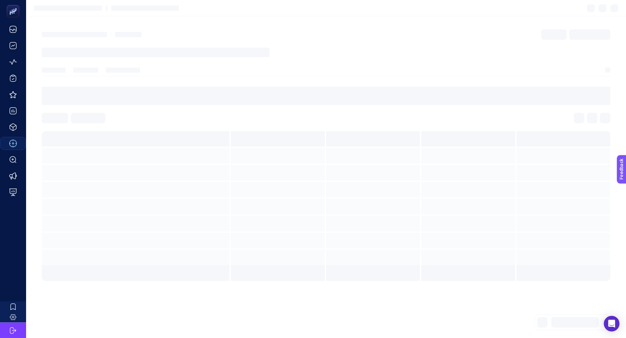
scroll to position [0, 0]
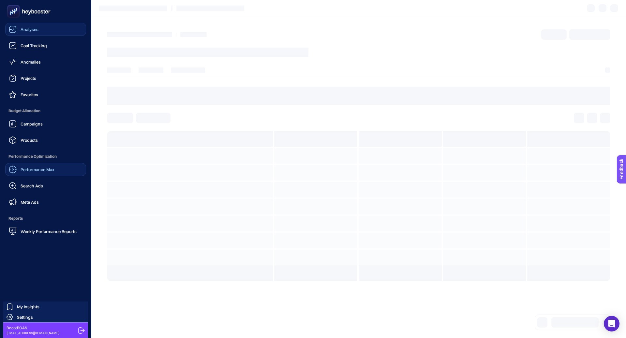
click at [54, 32] on link "Analyses" at bounding box center [45, 29] width 81 height 13
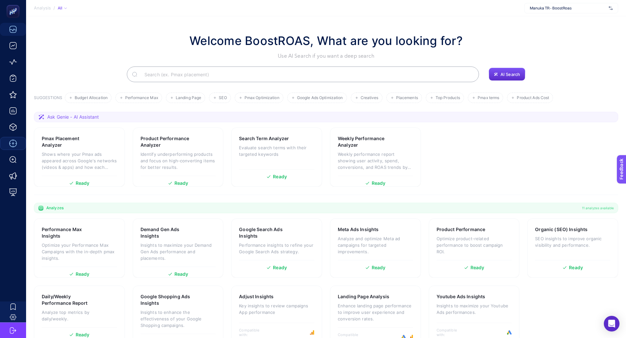
click at [205, 71] on input "Search" at bounding box center [306, 74] width 334 height 18
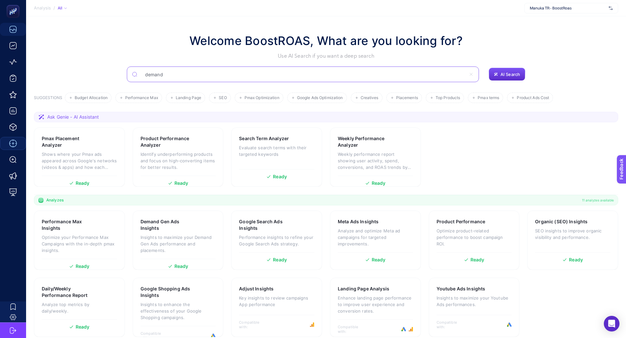
type input "demand"
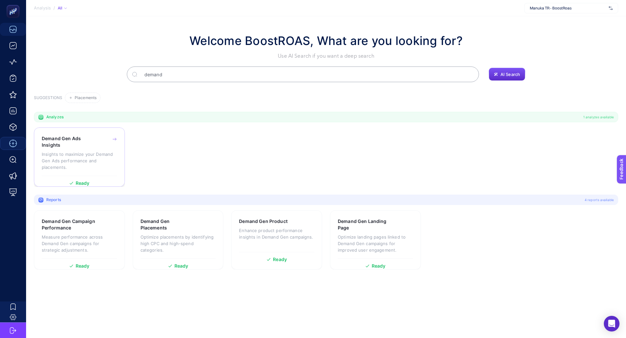
click at [95, 139] on h3 "Demand Gen Ads Insights" at bounding box center [69, 141] width 55 height 13
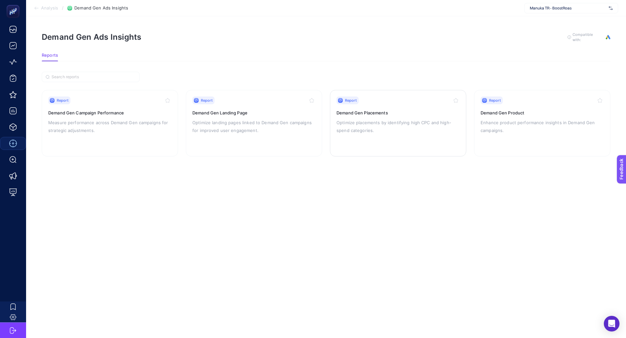
click at [427, 126] on p "Optimize placements by identifying high CPC and high-spend categories." at bounding box center [397, 127] width 123 height 16
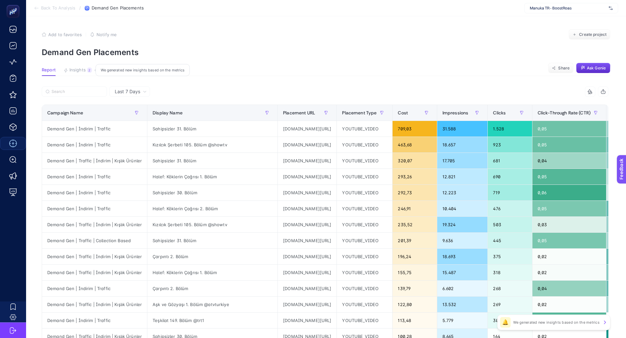
click at [85, 72] on span "Insights" at bounding box center [77, 69] width 16 height 5
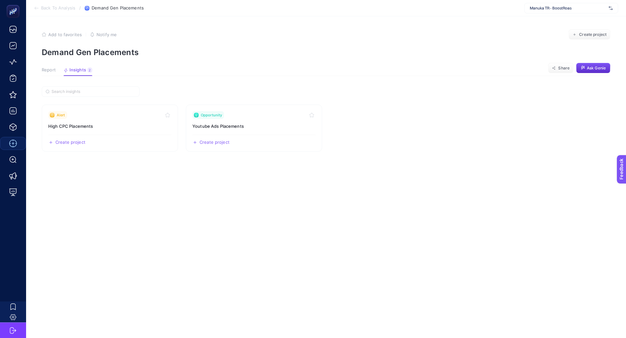
click at [48, 70] on span "Report" at bounding box center [49, 69] width 14 height 5
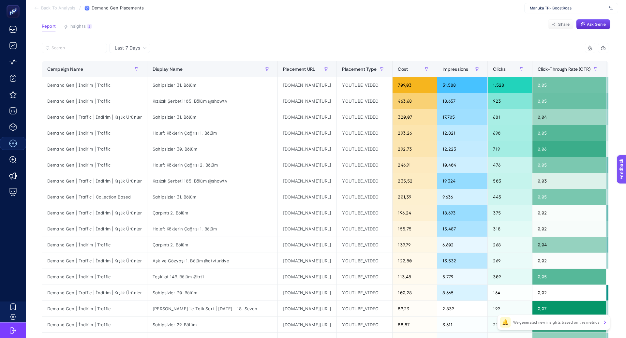
scroll to position [45, 0]
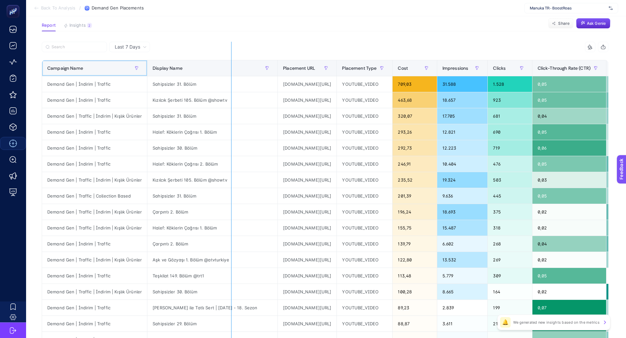
drag, startPoint x: 146, startPoint y: 68, endPoint x: 231, endPoint y: 68, distance: 85.4
click at [231, 68] on div "6 items selected Campaign Name Display Name Placement URL Placement Type Cost I…" at bounding box center [325, 235] width 566 height 387
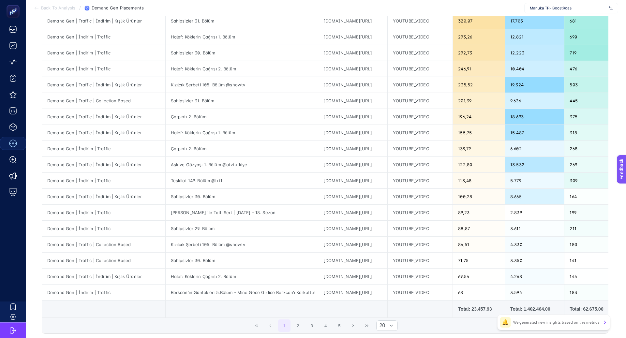
scroll to position [141, 0]
click at [292, 321] on button "2" at bounding box center [298, 324] width 12 height 12
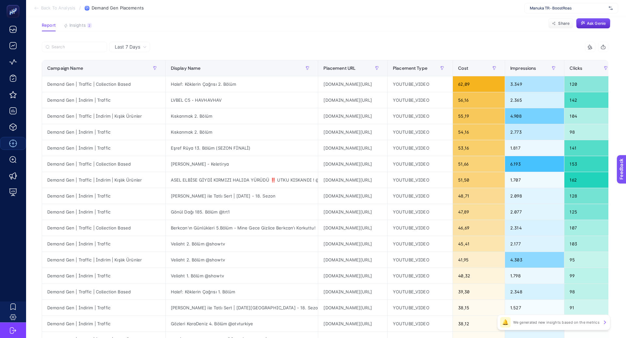
scroll to position [38, 0]
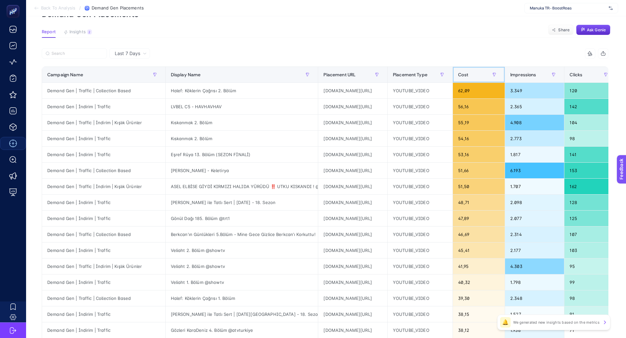
click at [468, 74] on span "Cost" at bounding box center [463, 74] width 10 height 5
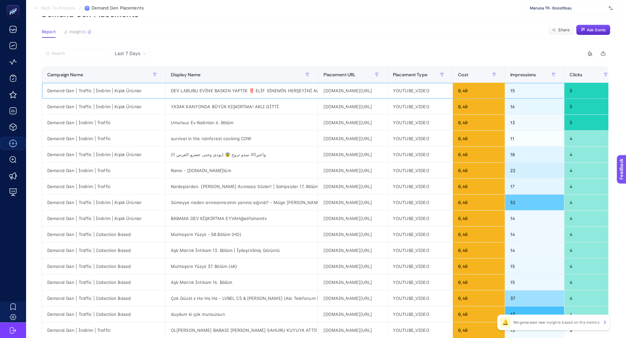
click at [319, 88] on div "[DOMAIN_NAME][URL]" at bounding box center [352, 91] width 69 height 16
copy tr "[DOMAIN_NAME][URL]"
click at [209, 105] on div "YASAK KANYONDA BÜYÜK KIŞKIRTMA! AKLI GİTTİ" at bounding box center [242, 107] width 153 height 16
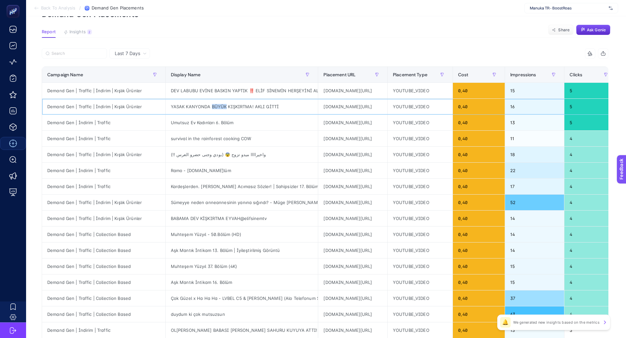
click at [209, 105] on div "YASAK KANYONDA BÜYÜK KIŞKIRTMA! AKLI GİTTİ" at bounding box center [242, 107] width 153 height 16
copy tr "YASAK KANYONDA BÜYÜK KIŞKIRTMA! AKLI GİTTİ"
click at [319, 110] on div "[DOMAIN_NAME][URL]" at bounding box center [352, 107] width 69 height 16
click at [320, 106] on div "[DOMAIN_NAME][URL]" at bounding box center [352, 107] width 69 height 16
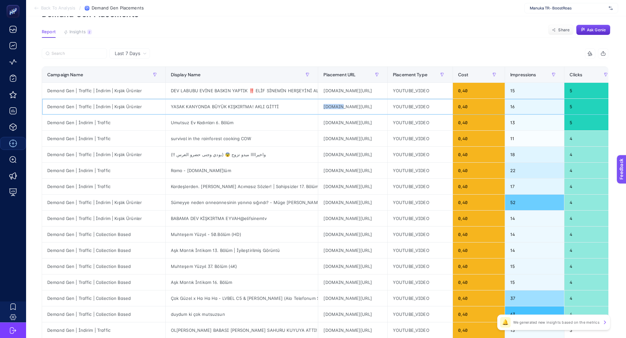
click at [320, 106] on div "[DOMAIN_NAME][URL]" at bounding box center [352, 107] width 69 height 16
copy tr "[DOMAIN_NAME][URL]"
click at [328, 153] on div "[DOMAIN_NAME][URL]" at bounding box center [352, 155] width 69 height 16
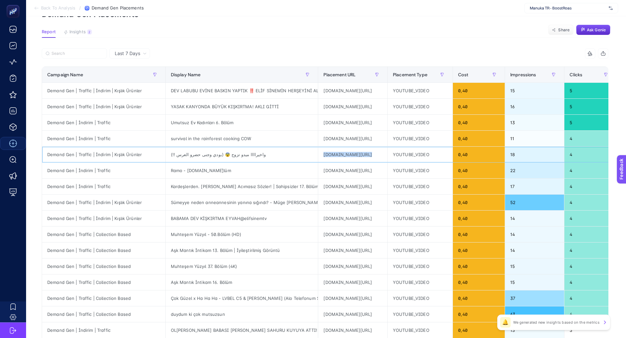
click at [328, 153] on div "[DOMAIN_NAME][URL]" at bounding box center [352, 155] width 69 height 16
copy tr "[DOMAIN_NAME][URL]"
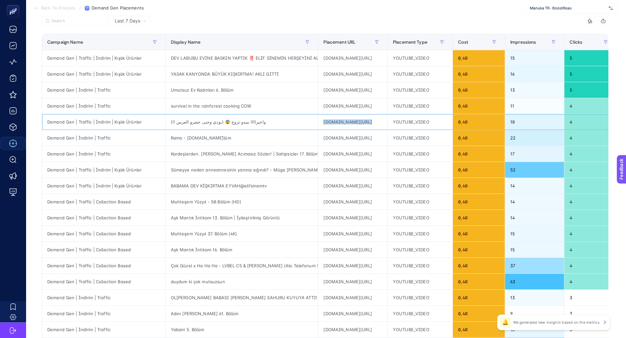
scroll to position [73, 0]
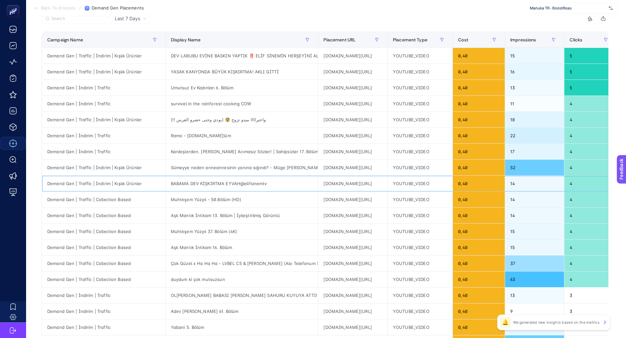
click at [335, 181] on div "[DOMAIN_NAME][URL]" at bounding box center [352, 184] width 69 height 16
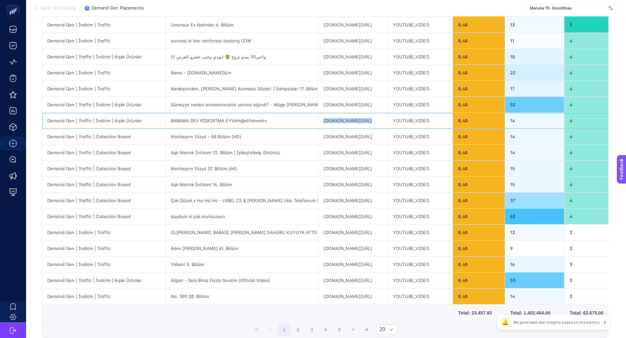
scroll to position [138, 0]
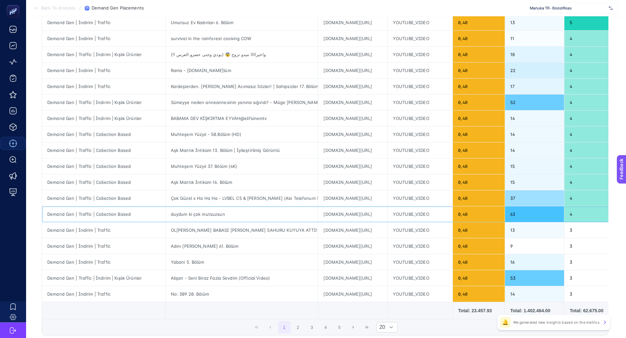
click at [332, 212] on div "[DOMAIN_NAME][URL]" at bounding box center [352, 214] width 69 height 16
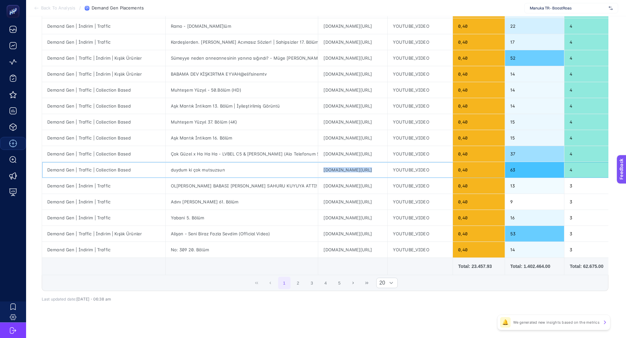
scroll to position [183, 0]
click at [297, 278] on button "2" at bounding box center [298, 282] width 12 height 12
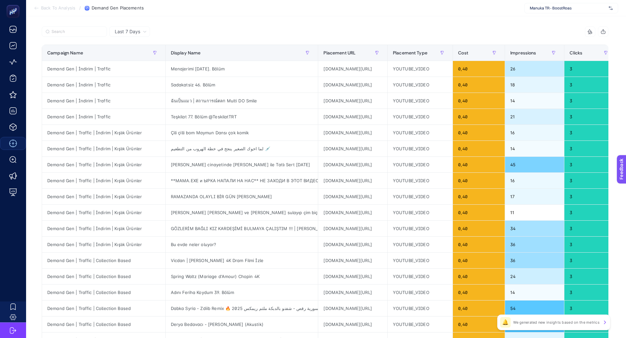
scroll to position [59, 0]
click at [354, 105] on div "[DOMAIN_NAME][URL]" at bounding box center [352, 102] width 69 height 16
click at [354, 97] on div "[DOMAIN_NAME][URL]" at bounding box center [352, 102] width 69 height 16
click at [354, 98] on div "[DOMAIN_NAME][URL]" at bounding box center [352, 102] width 69 height 16
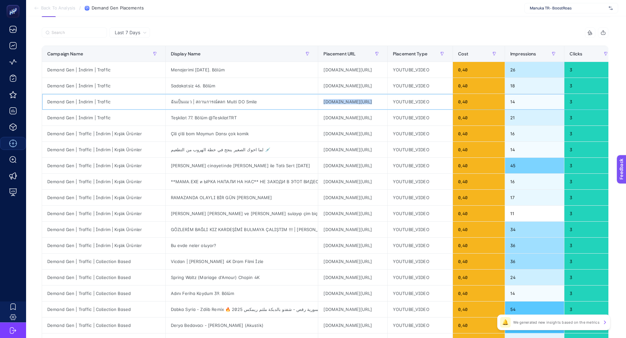
click at [354, 98] on div "[DOMAIN_NAME][URL]" at bounding box center [352, 102] width 69 height 16
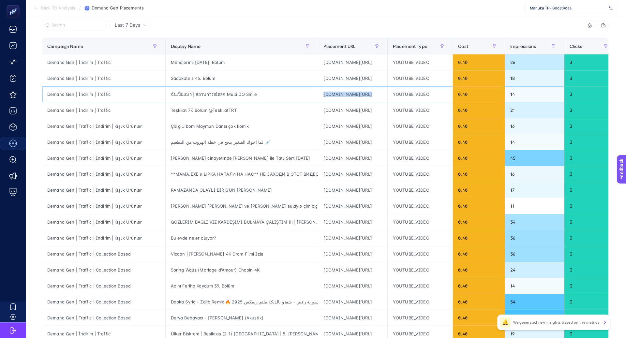
scroll to position [67, 0]
click at [229, 139] on div "لما اخوك الصغير ينجح في خطة الهروب من التطعيم 💉" at bounding box center [242, 142] width 153 height 16
click at [228, 139] on div "لما اخوك الصغير ينجح في خطة الهروب من التطعيم 💉" at bounding box center [242, 142] width 153 height 16
click at [227, 125] on div "Çili çilli bom Maymun Dansı çok komik" at bounding box center [242, 126] width 153 height 16
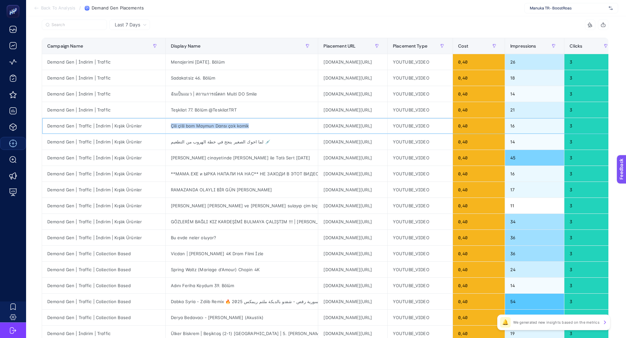
click at [227, 125] on div "Çili çilli bom Maymun Dansı çok komik" at bounding box center [242, 126] width 153 height 16
click at [350, 124] on div "[DOMAIN_NAME][URL]" at bounding box center [352, 126] width 69 height 16
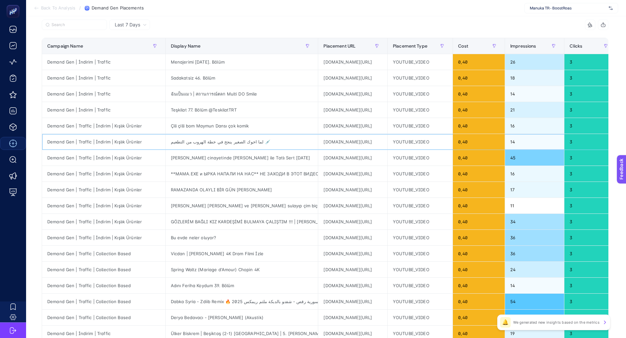
click at [331, 140] on div "[DOMAIN_NAME][URL]" at bounding box center [352, 142] width 69 height 16
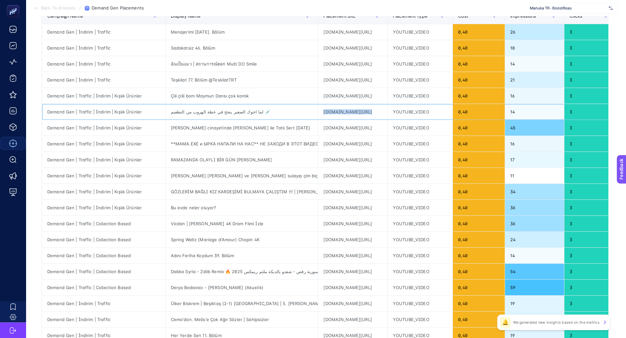
scroll to position [98, 0]
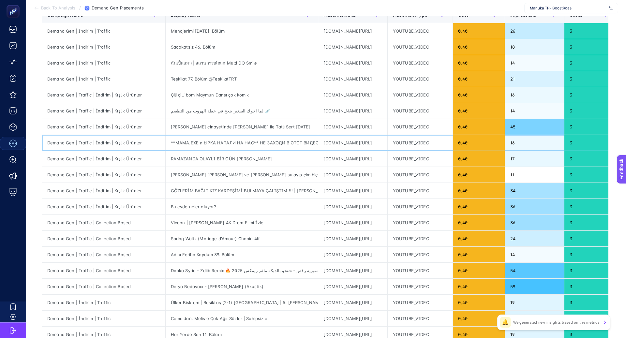
click at [323, 139] on div "[DOMAIN_NAME][URL]" at bounding box center [352, 143] width 69 height 16
click at [319, 187] on div "[DOMAIN_NAME][URL]" at bounding box center [352, 191] width 69 height 16
click at [319, 188] on div "[DOMAIN_NAME][URL]" at bounding box center [352, 191] width 69 height 16
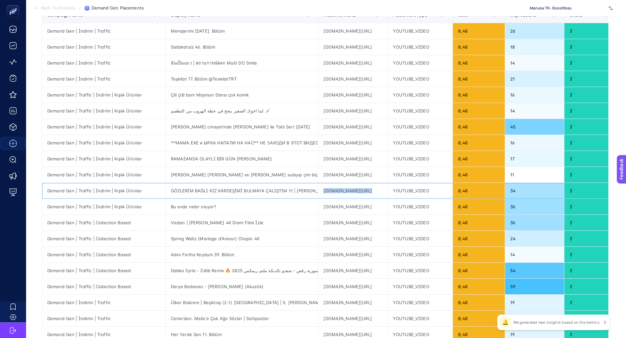
click at [319, 188] on div "[DOMAIN_NAME][URL]" at bounding box center [352, 191] width 69 height 16
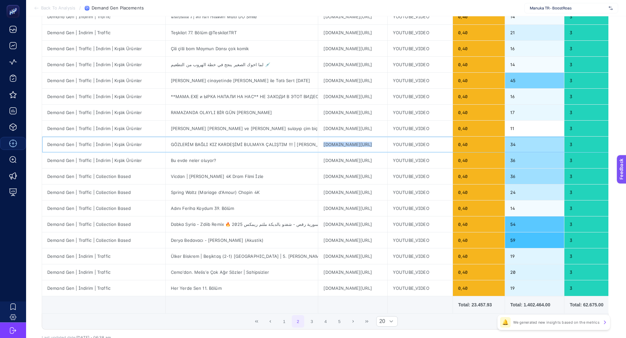
scroll to position [147, 0]
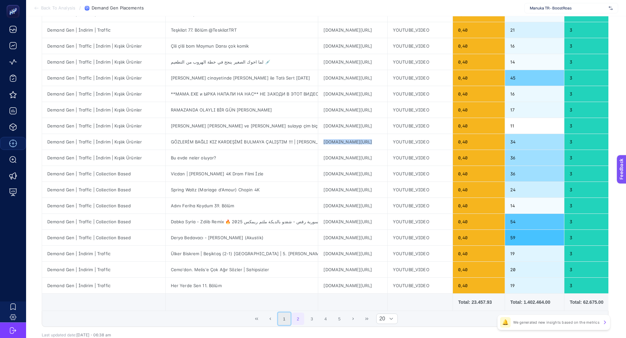
click at [287, 315] on button "1" at bounding box center [284, 319] width 12 height 12
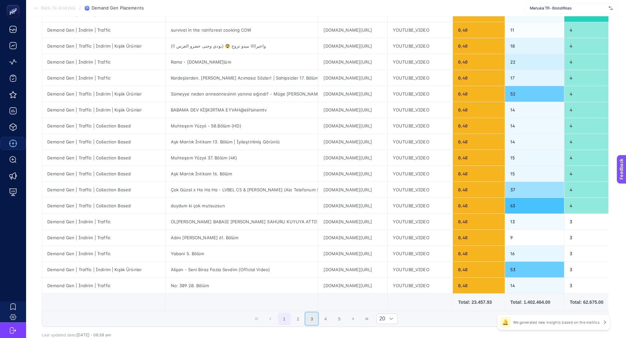
click at [306, 315] on button "3" at bounding box center [311, 319] width 12 height 12
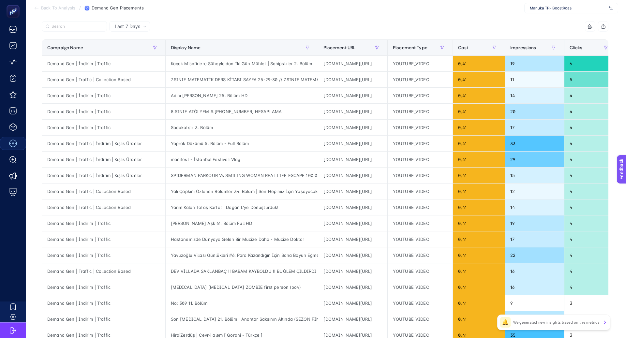
scroll to position [64, 0]
click at [331, 79] on div "[DOMAIN_NAME][URL]" at bounding box center [352, 81] width 69 height 16
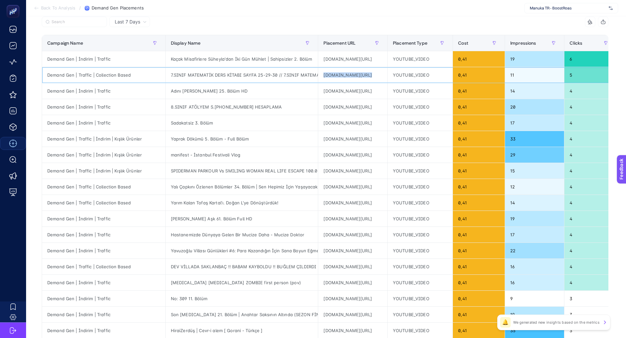
scroll to position [75, 0]
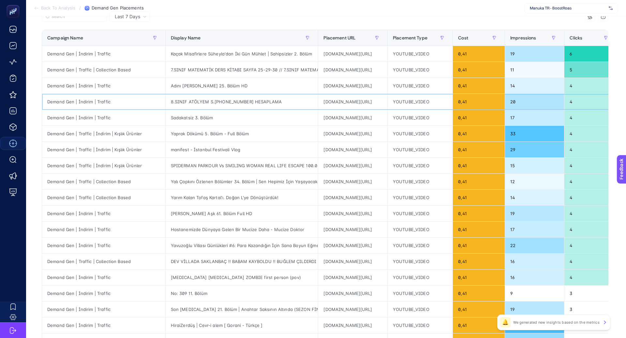
click at [328, 100] on div "[DOMAIN_NAME][URL]" at bounding box center [352, 102] width 69 height 16
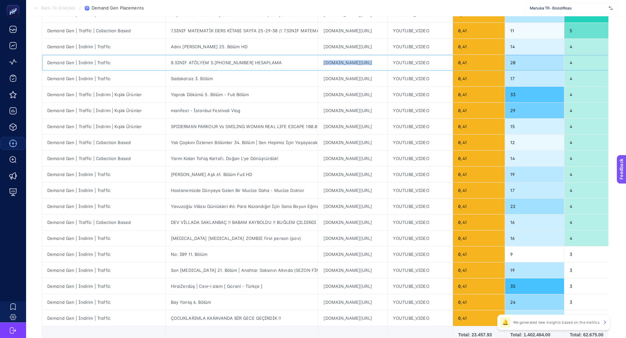
scroll to position [116, 0]
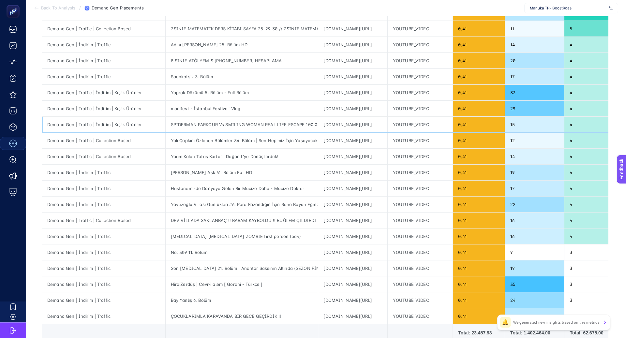
click at [318, 123] on div "[DOMAIN_NAME][URL]" at bounding box center [352, 125] width 69 height 16
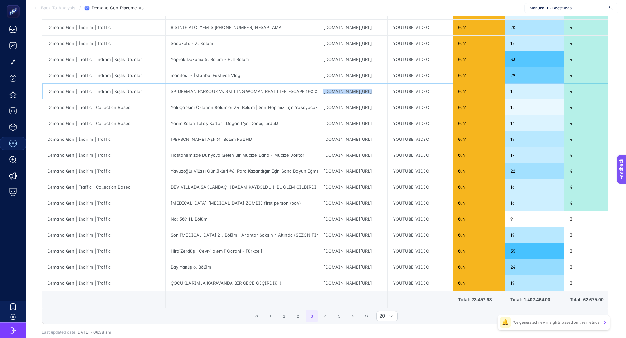
scroll to position [152, 0]
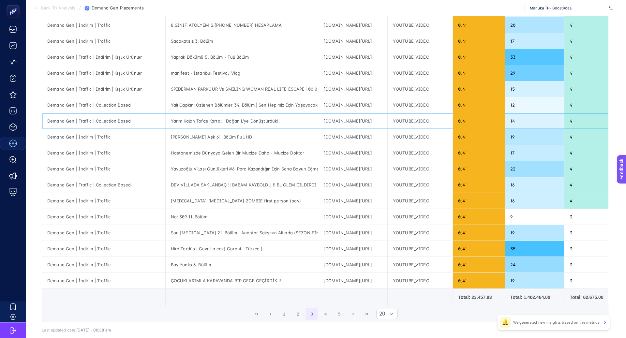
click at [318, 116] on div "[DOMAIN_NAME][URL]" at bounding box center [352, 121] width 69 height 16
click at [322, 116] on div "[DOMAIN_NAME][URL]" at bounding box center [352, 121] width 69 height 16
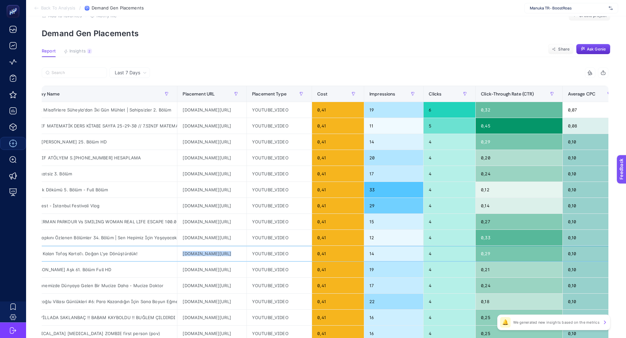
scroll to position [0, 236]
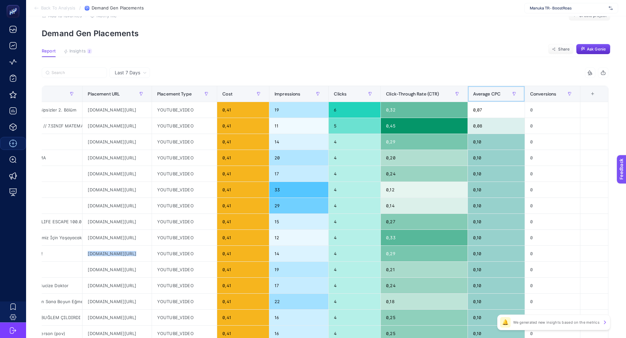
click at [492, 96] on span "Average CPC" at bounding box center [487, 93] width 28 height 5
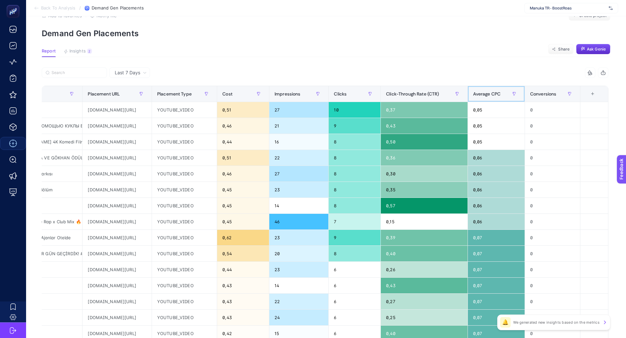
click at [491, 92] on span "Average CPC" at bounding box center [487, 93] width 28 height 5
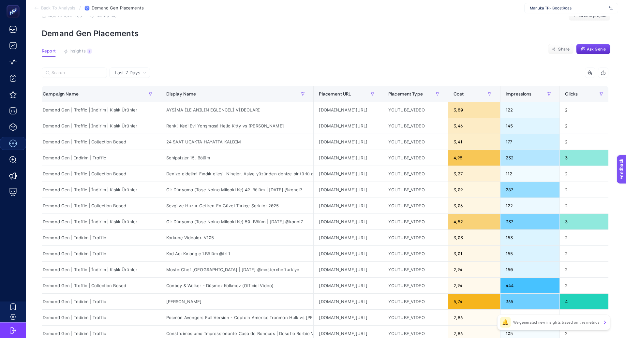
scroll to position [0, 0]
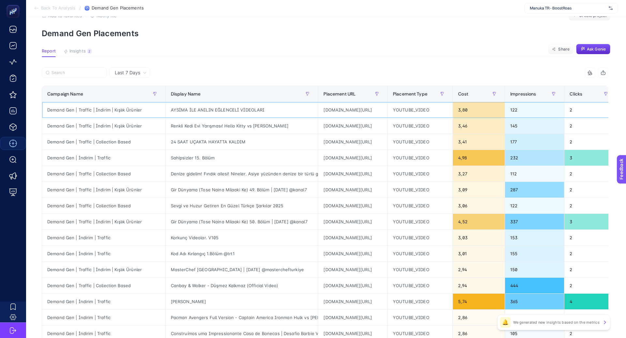
click at [248, 109] on div "AYSİMA İLE ANILIN EĞLENCELİ VİDEOLARI" at bounding box center [242, 110] width 153 height 16
click at [349, 111] on div "[DOMAIN_NAME][URL]" at bounding box center [352, 110] width 69 height 16
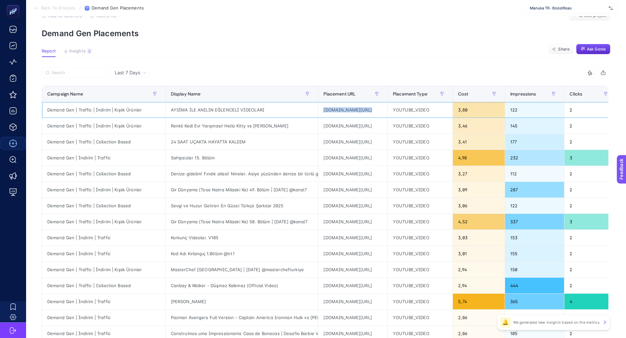
click at [349, 111] on div "[DOMAIN_NAME][URL]" at bounding box center [352, 110] width 69 height 16
click at [328, 124] on div "[DOMAIN_NAME][URL]" at bounding box center [352, 126] width 69 height 16
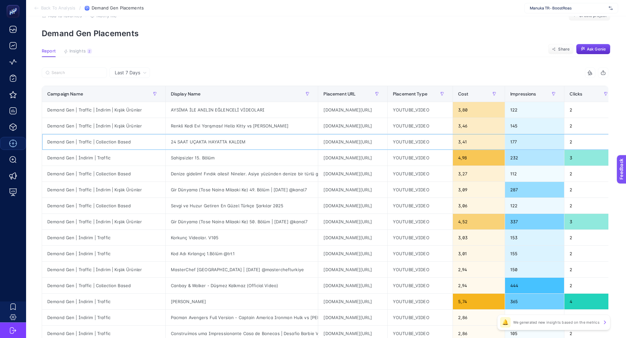
click at [325, 140] on div "[DOMAIN_NAME][URL]" at bounding box center [352, 142] width 69 height 16
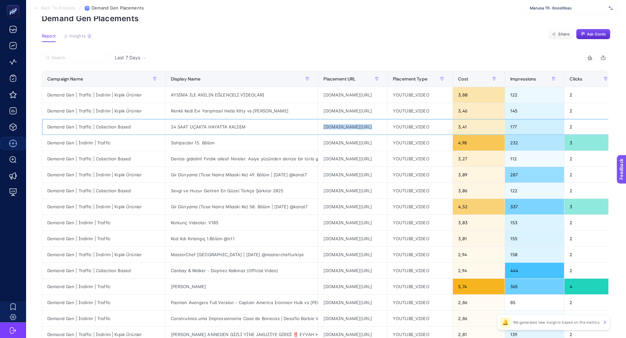
scroll to position [43, 0]
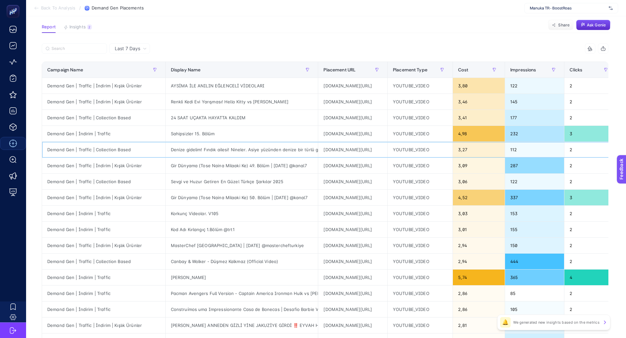
click at [327, 147] on div "[DOMAIN_NAME][URL]" at bounding box center [352, 150] width 69 height 16
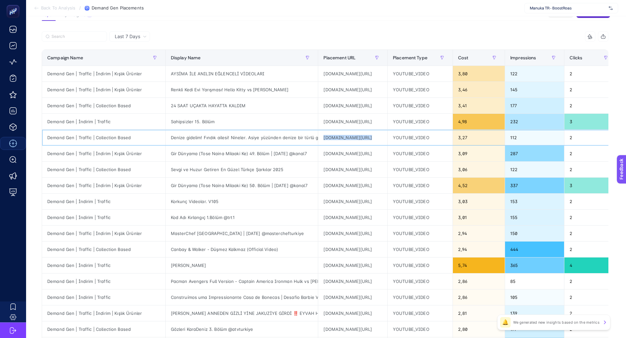
scroll to position [57, 0]
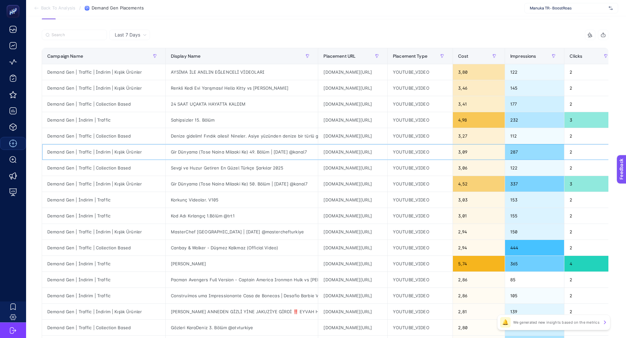
click at [326, 151] on div "[DOMAIN_NAME][URL]" at bounding box center [352, 152] width 69 height 16
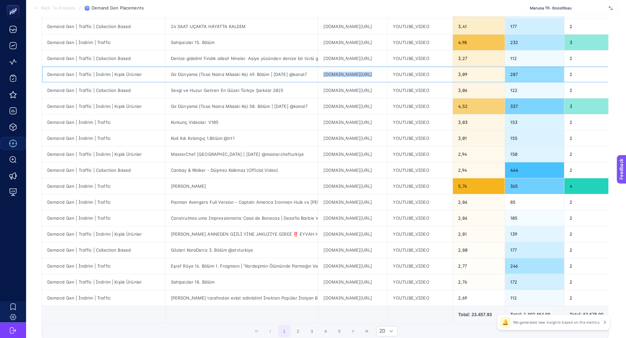
scroll to position [136, 0]
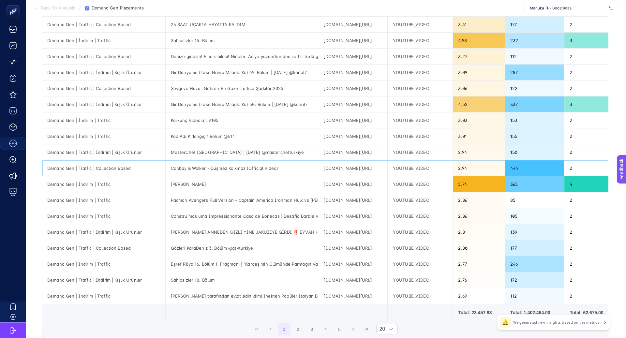
click at [332, 168] on div "[DOMAIN_NAME][URL]" at bounding box center [352, 168] width 69 height 16
click at [335, 193] on div "[DOMAIN_NAME][URL]" at bounding box center [352, 200] width 69 height 16
click at [335, 199] on div "[DOMAIN_NAME][URL]" at bounding box center [352, 200] width 69 height 16
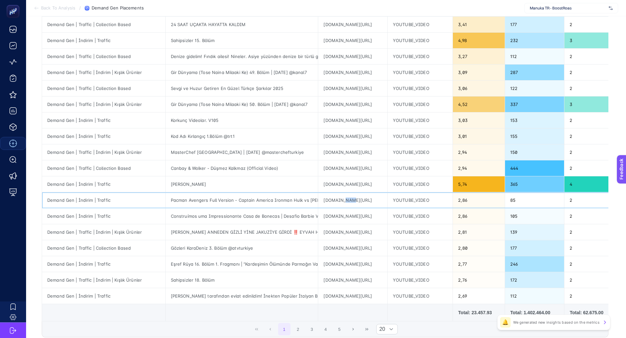
click at [335, 199] on div "[DOMAIN_NAME][URL]" at bounding box center [352, 200] width 69 height 16
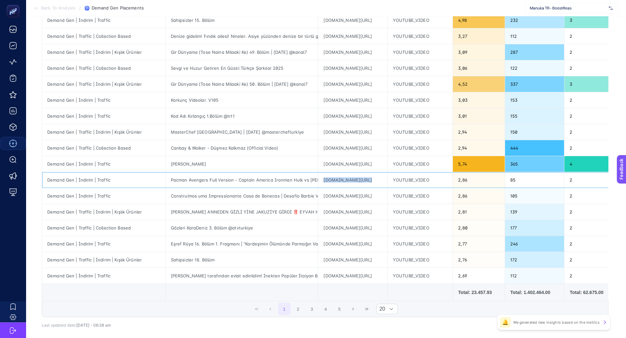
scroll to position [162, 0]
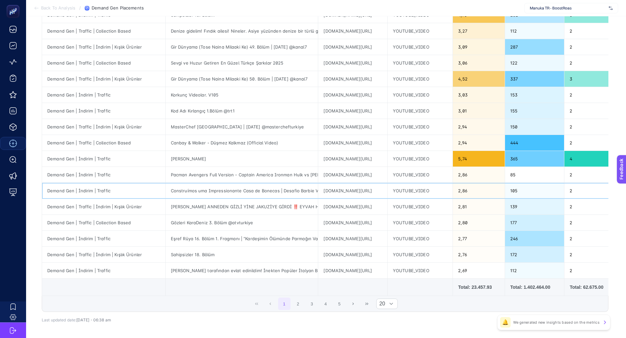
click at [327, 187] on div "[DOMAIN_NAME][URL]" at bounding box center [352, 191] width 69 height 16
click at [327, 186] on div "[DOMAIN_NAME][URL]" at bounding box center [352, 191] width 69 height 16
click at [328, 206] on div "[DOMAIN_NAME][URL]" at bounding box center [352, 207] width 69 height 16
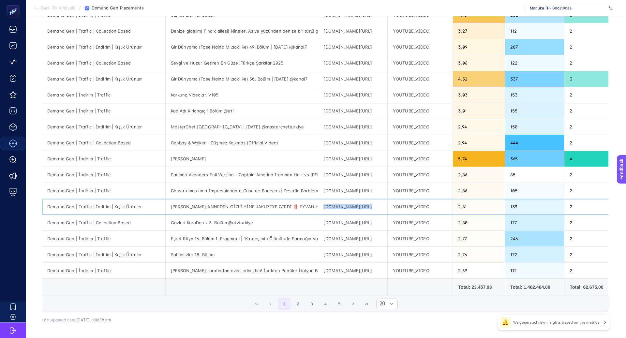
click at [328, 206] on div "[DOMAIN_NAME][URL]" at bounding box center [352, 207] width 69 height 16
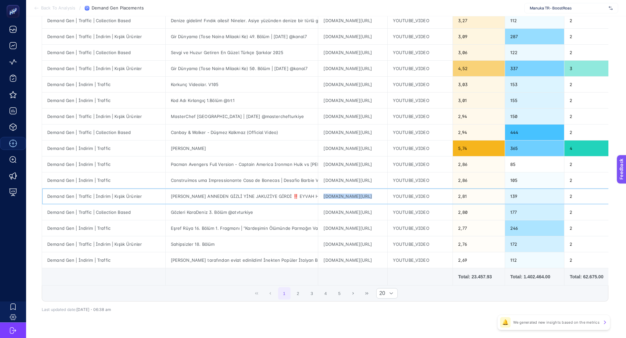
scroll to position [178, 0]
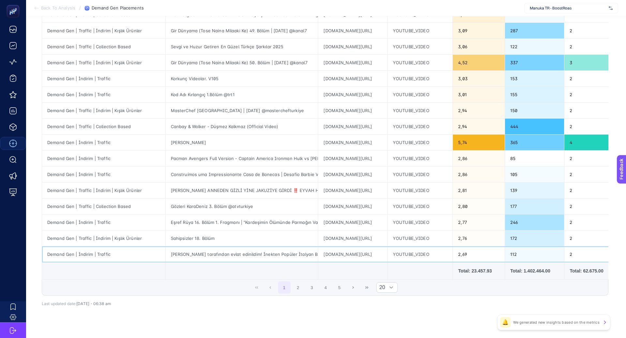
click at [322, 253] on div "[DOMAIN_NAME][URL]" at bounding box center [352, 254] width 69 height 16
click at [301, 287] on button "2" at bounding box center [298, 287] width 12 height 12
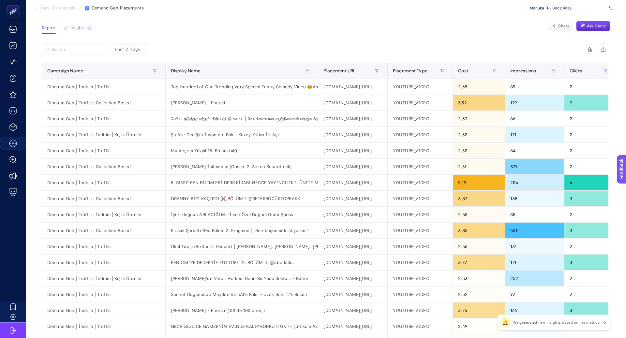
scroll to position [58, 0]
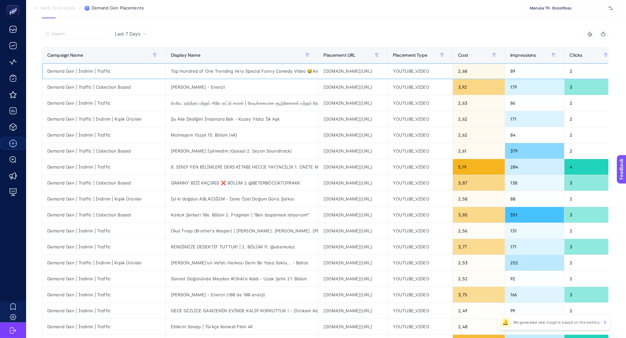
click at [332, 68] on div "[DOMAIN_NAME][URL]" at bounding box center [352, 71] width 69 height 16
click at [332, 69] on div "[DOMAIN_NAME][URL]" at bounding box center [352, 71] width 69 height 16
click at [347, 87] on div "[DOMAIN_NAME][URL]" at bounding box center [352, 87] width 69 height 16
click at [345, 100] on div "[DOMAIN_NAME][URL]" at bounding box center [352, 103] width 69 height 16
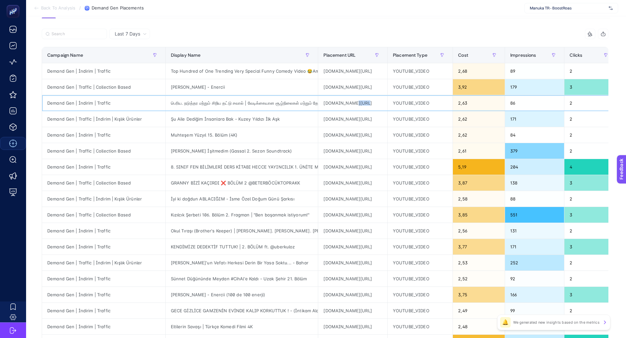
click at [345, 101] on div "[DOMAIN_NAME][URL]" at bounding box center [352, 103] width 69 height 16
click at [318, 162] on div "[DOMAIN_NAME][URL]" at bounding box center [352, 167] width 69 height 16
click at [322, 165] on div "[DOMAIN_NAME][URL]" at bounding box center [352, 167] width 69 height 16
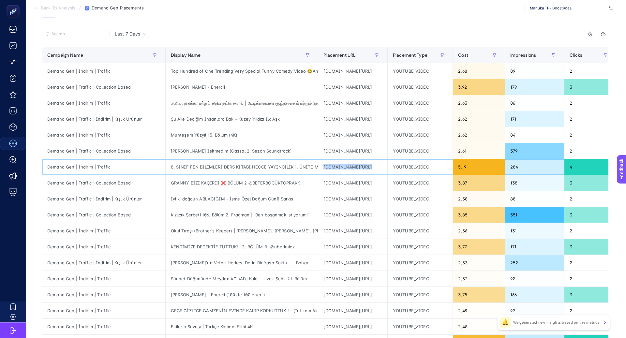
click at [322, 165] on div "[DOMAIN_NAME][URL]" at bounding box center [352, 167] width 69 height 16
click at [329, 182] on div "[DOMAIN_NAME][URL]" at bounding box center [352, 183] width 69 height 16
click at [332, 199] on div "[DOMAIN_NAME][URL]" at bounding box center [352, 199] width 69 height 16
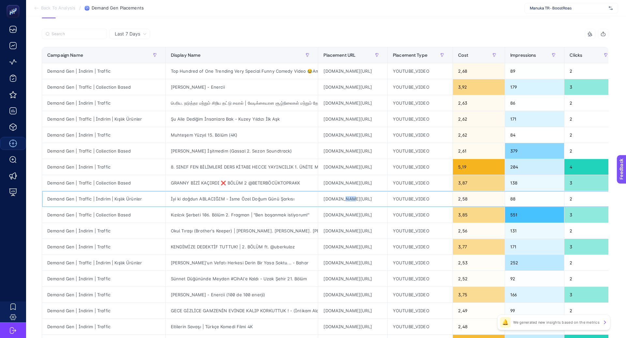
click at [332, 199] on div "[DOMAIN_NAME][URL]" at bounding box center [352, 199] width 69 height 16
click at [335, 229] on div "[DOMAIN_NAME][URL]" at bounding box center [352, 231] width 69 height 16
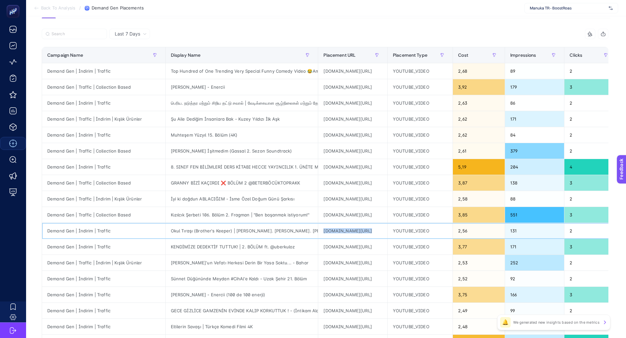
click at [335, 229] on div "[DOMAIN_NAME][URL]" at bounding box center [352, 231] width 69 height 16
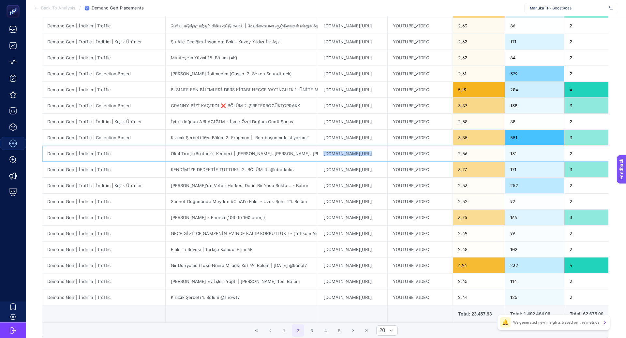
scroll to position [136, 0]
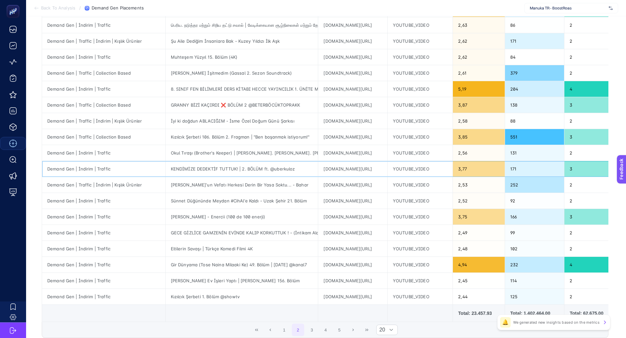
click at [318, 167] on div "[DOMAIN_NAME][URL]" at bounding box center [352, 169] width 69 height 16
click at [318, 168] on div "[DOMAIN_NAME][URL]" at bounding box center [352, 169] width 69 height 16
click at [333, 184] on div "[DOMAIN_NAME][URL]" at bounding box center [352, 185] width 69 height 16
click at [333, 183] on div "[DOMAIN_NAME][URL]" at bounding box center [352, 185] width 69 height 16
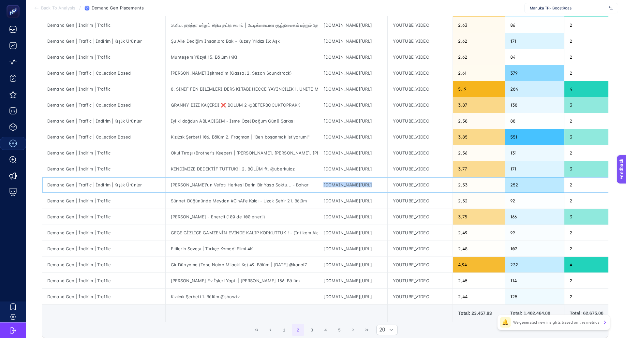
click at [333, 183] on div "[DOMAIN_NAME][URL]" at bounding box center [352, 185] width 69 height 16
click at [364, 200] on div "[DOMAIN_NAME][URL]" at bounding box center [352, 201] width 69 height 16
click at [341, 231] on div "[DOMAIN_NAME][URL]" at bounding box center [352, 233] width 69 height 16
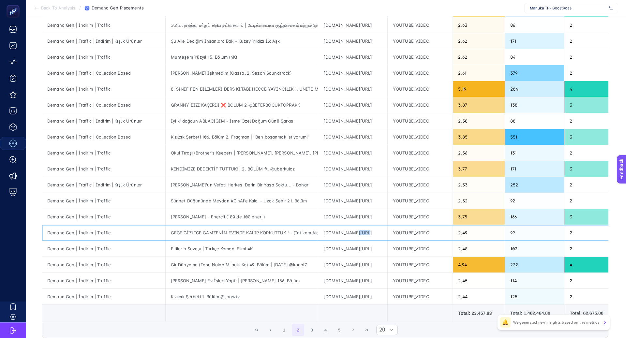
click at [341, 232] on div "[DOMAIN_NAME][URL]" at bounding box center [352, 233] width 69 height 16
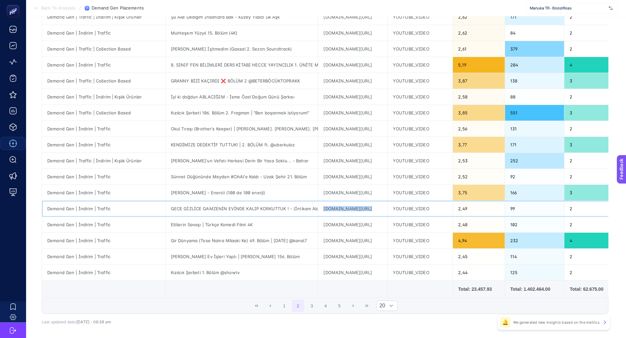
scroll to position [163, 0]
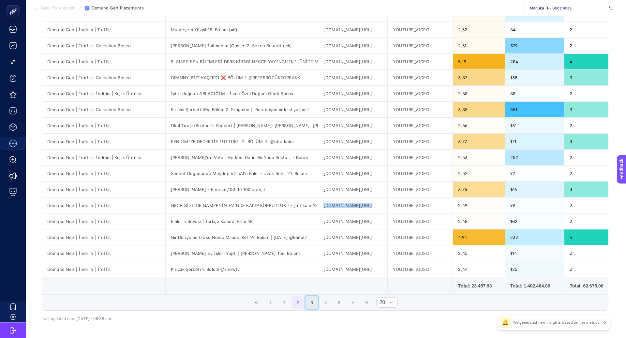
click at [310, 300] on button "3" at bounding box center [311, 302] width 12 height 12
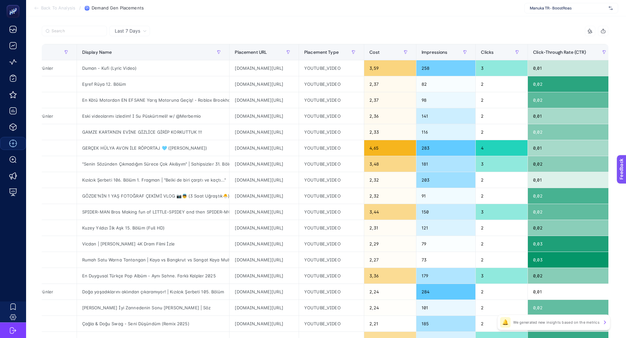
scroll to position [0, 88]
click at [251, 132] on div "[DOMAIN_NAME][URL]" at bounding box center [264, 132] width 69 height 16
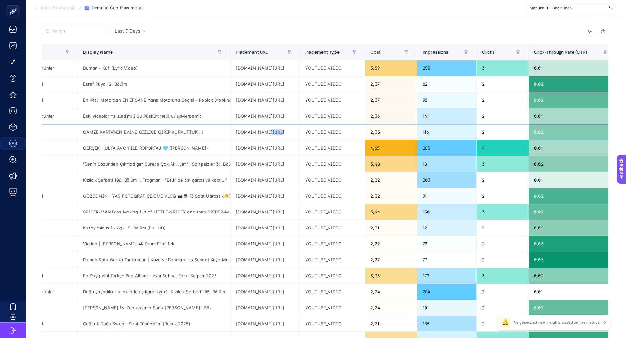
click at [251, 132] on div "[DOMAIN_NAME][URL]" at bounding box center [264, 132] width 69 height 16
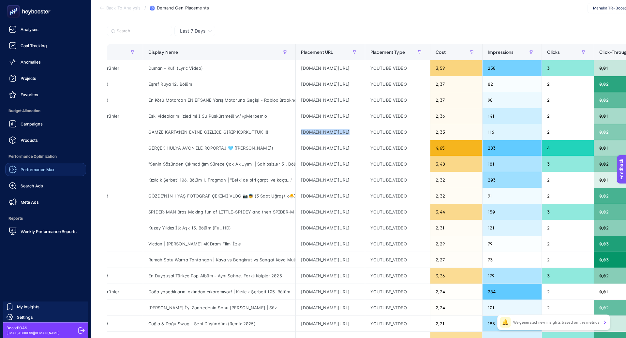
click at [38, 168] on span "Performance Max" at bounding box center [38, 169] width 34 height 5
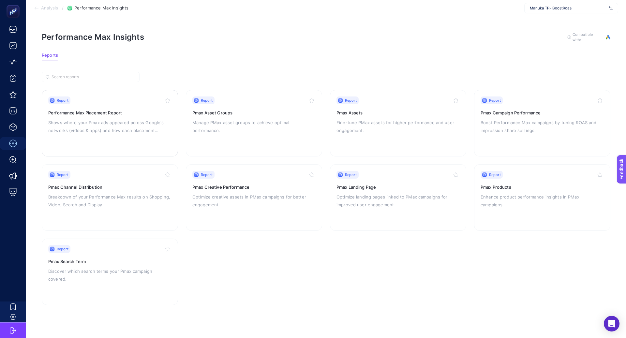
click at [144, 133] on p "Shows where your Pmax ads appeared across Google's networks (videos & apps) and…" at bounding box center [109, 127] width 123 height 16
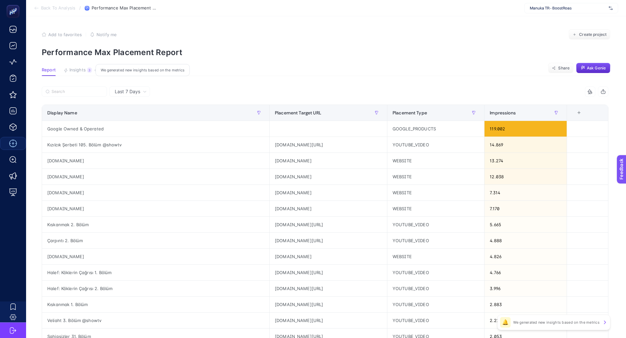
click at [81, 73] on button "Insights 3 We generated new insights based on the metrics" at bounding box center [78, 71] width 28 height 8
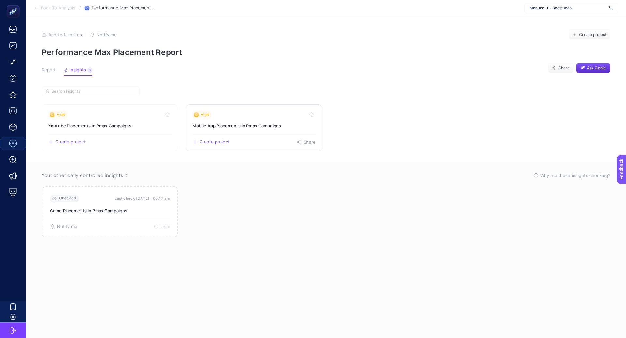
click at [216, 119] on link "Alert Mobile App Placements in Pmax Campaigns Create project Share" at bounding box center [254, 127] width 136 height 47
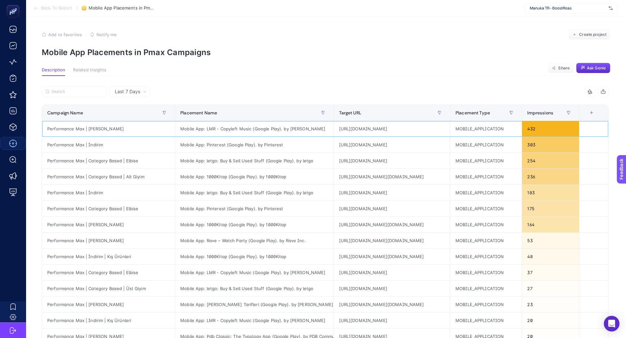
click at [347, 128] on div "[URL][DOMAIN_NAME]" at bounding box center [392, 129] width 116 height 16
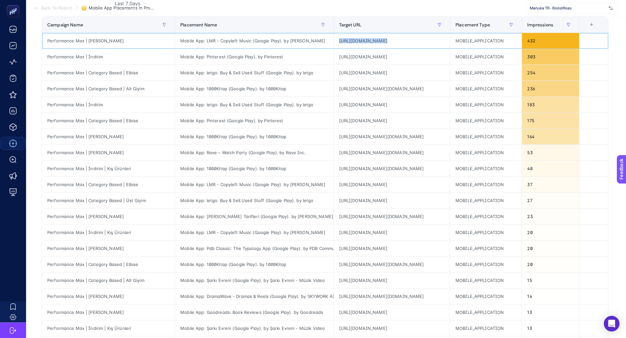
scroll to position [96, 0]
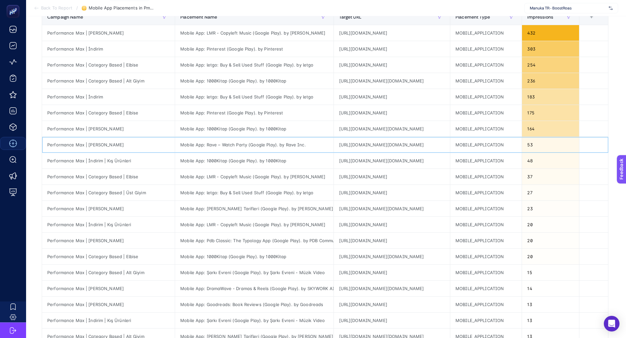
click at [342, 145] on div "[URL][DOMAIN_NAME][DOMAIN_NAME]" at bounding box center [392, 145] width 116 height 16
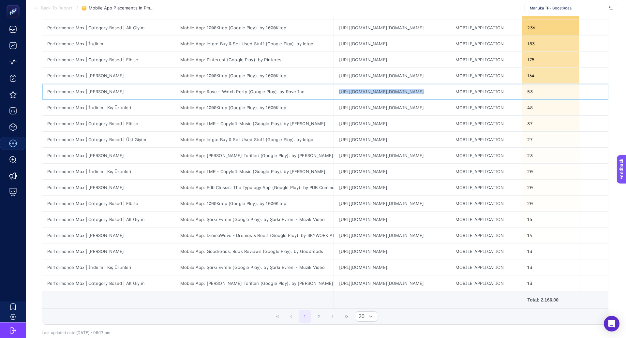
scroll to position [152, 0]
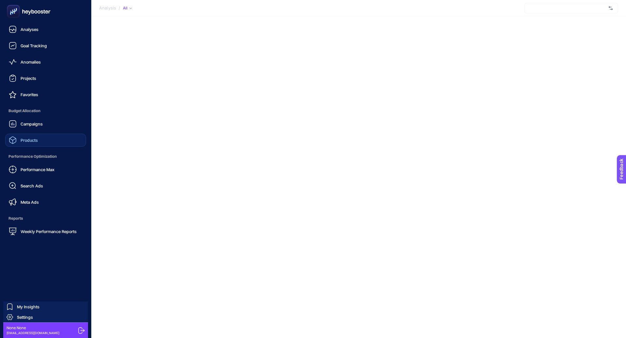
click at [43, 137] on link "Products" at bounding box center [45, 140] width 81 height 13
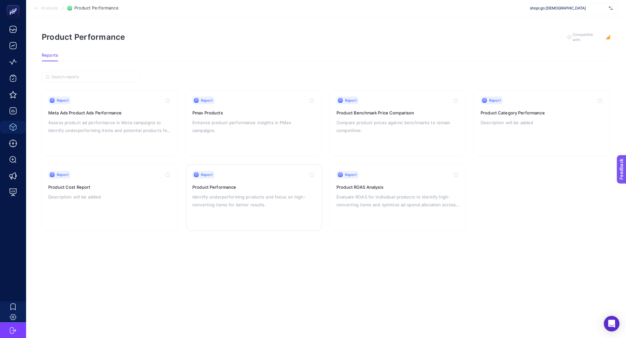
click at [252, 207] on p "Identify underperforming products and focus on high-converting items for better…" at bounding box center [253, 201] width 123 height 16
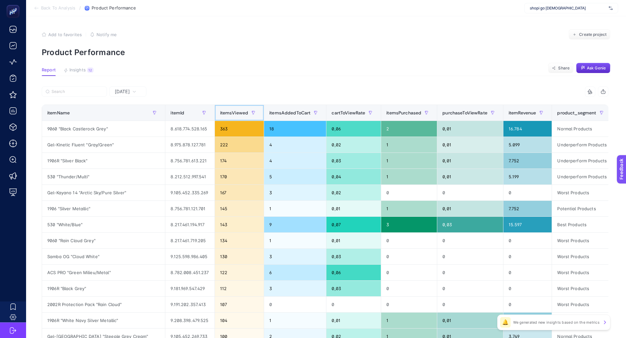
click at [220, 111] on span "itemsViewed" at bounding box center [234, 112] width 28 height 5
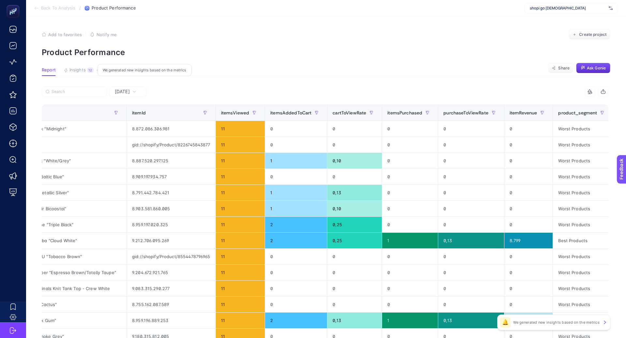
click at [80, 71] on span "Insights" at bounding box center [77, 69] width 16 height 5
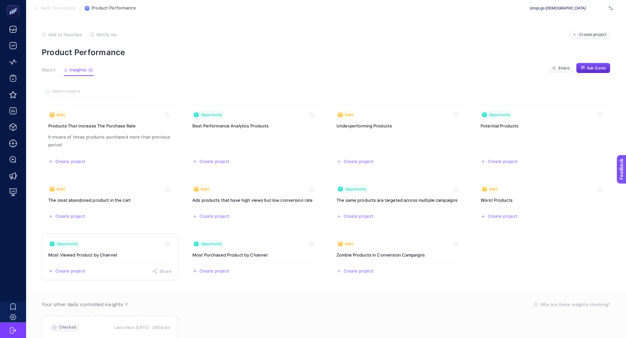
click at [116, 252] on h3 "Most Viewed Product by Channel" at bounding box center [109, 255] width 123 height 7
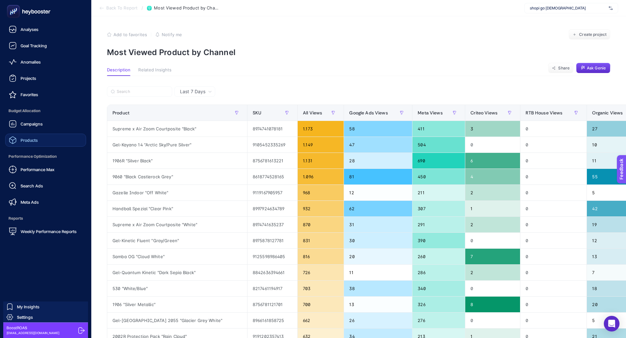
click at [51, 143] on link "Products" at bounding box center [45, 140] width 81 height 13
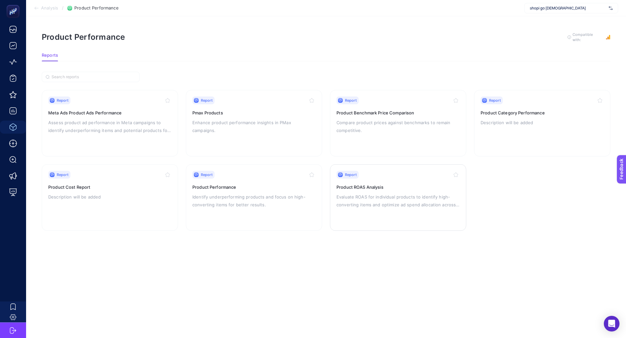
click at [386, 193] on p "Evaluate ROAS for individual products to identify high-converting items and opt…" at bounding box center [397, 201] width 123 height 16
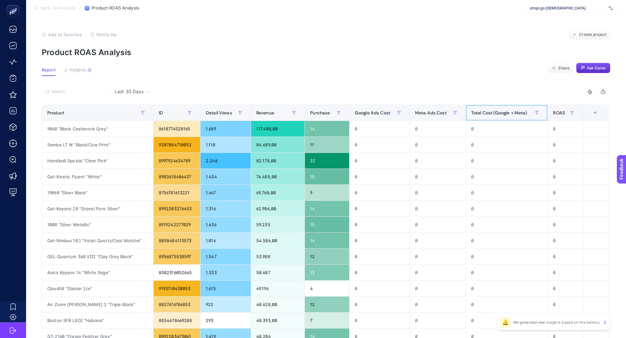
click at [501, 115] on span "Total Cost (Google + Meta)" at bounding box center [499, 112] width 56 height 5
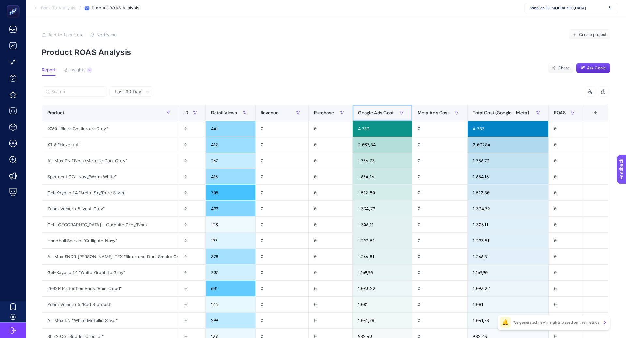
click at [368, 113] on span "Google Ads Cost" at bounding box center [376, 112] width 36 height 5
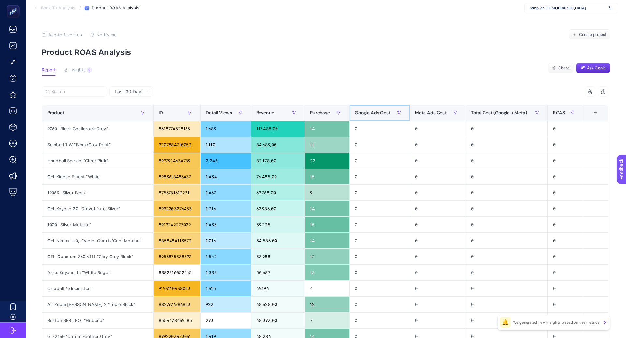
click at [368, 113] on span "Google Ads Cost" at bounding box center [373, 112] width 36 height 5
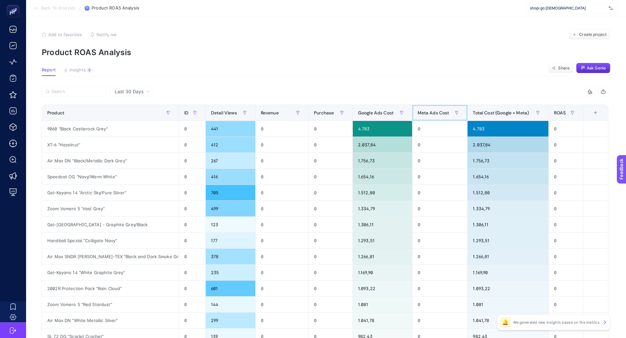
click at [429, 112] on span "Meta Ads Cost" at bounding box center [433, 112] width 32 height 5
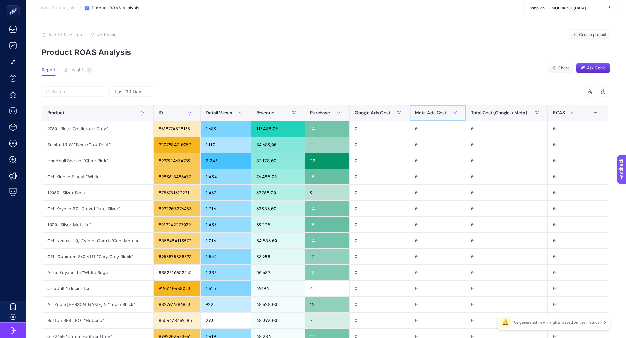
click at [429, 112] on span "Meta Ads Cost" at bounding box center [431, 112] width 32 height 5
click at [489, 130] on div "0" at bounding box center [507, 129] width 82 height 16
click at [557, 112] on span "ROAS" at bounding box center [559, 112] width 12 height 5
